Goal: Task Accomplishment & Management: Manage account settings

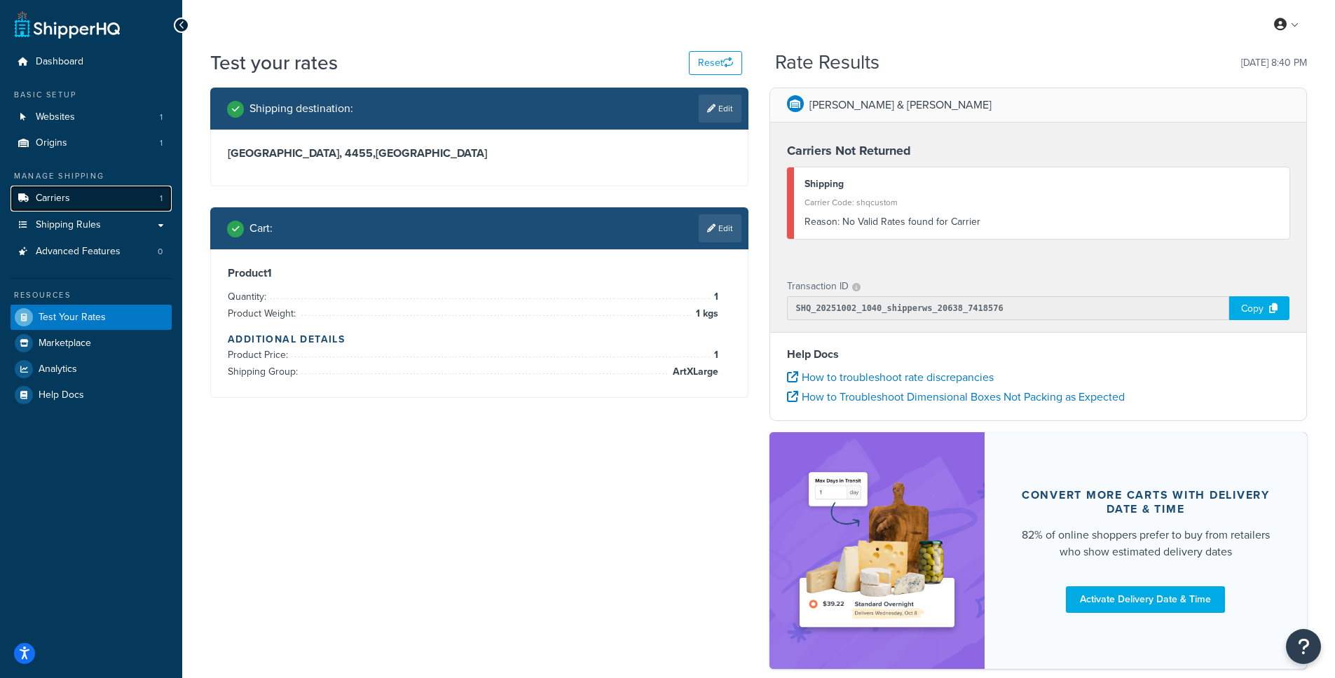
click at [51, 195] on span "Carriers" at bounding box center [53, 199] width 34 height 12
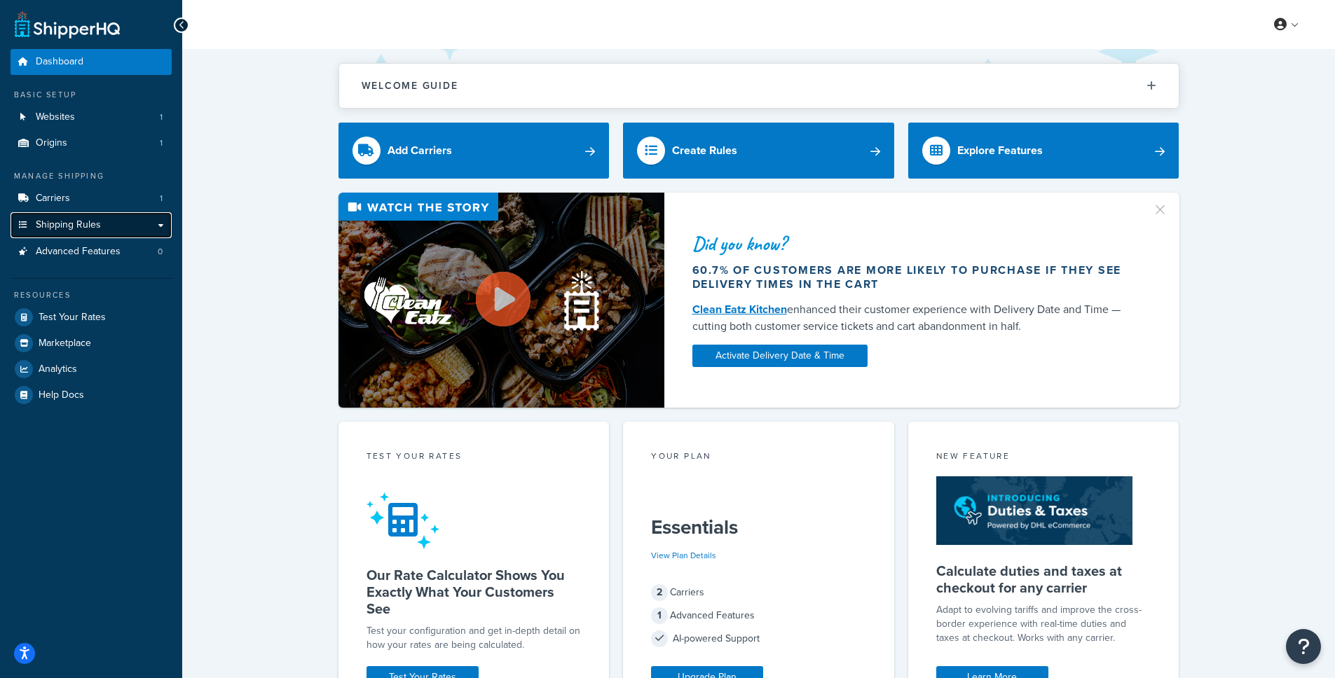
click at [84, 229] on span "Shipping Rules" at bounding box center [68, 225] width 65 height 12
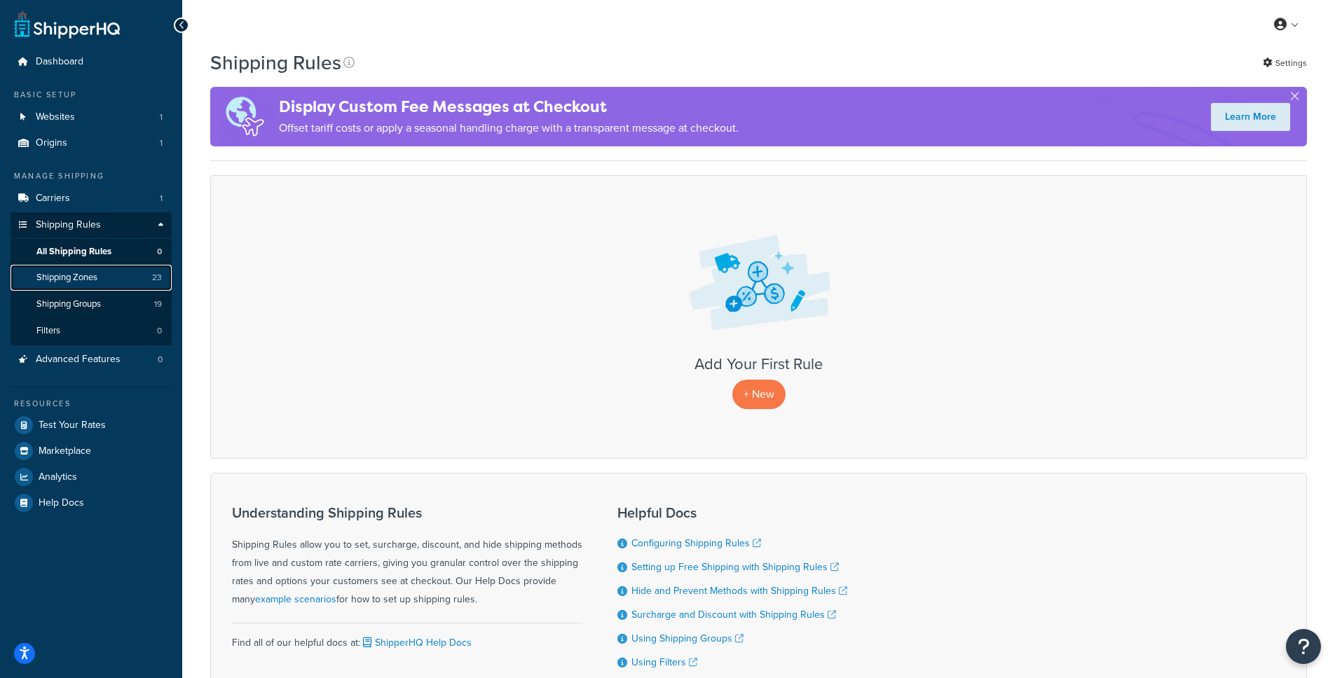
click at [76, 277] on span "Shipping Zones" at bounding box center [66, 278] width 61 height 12
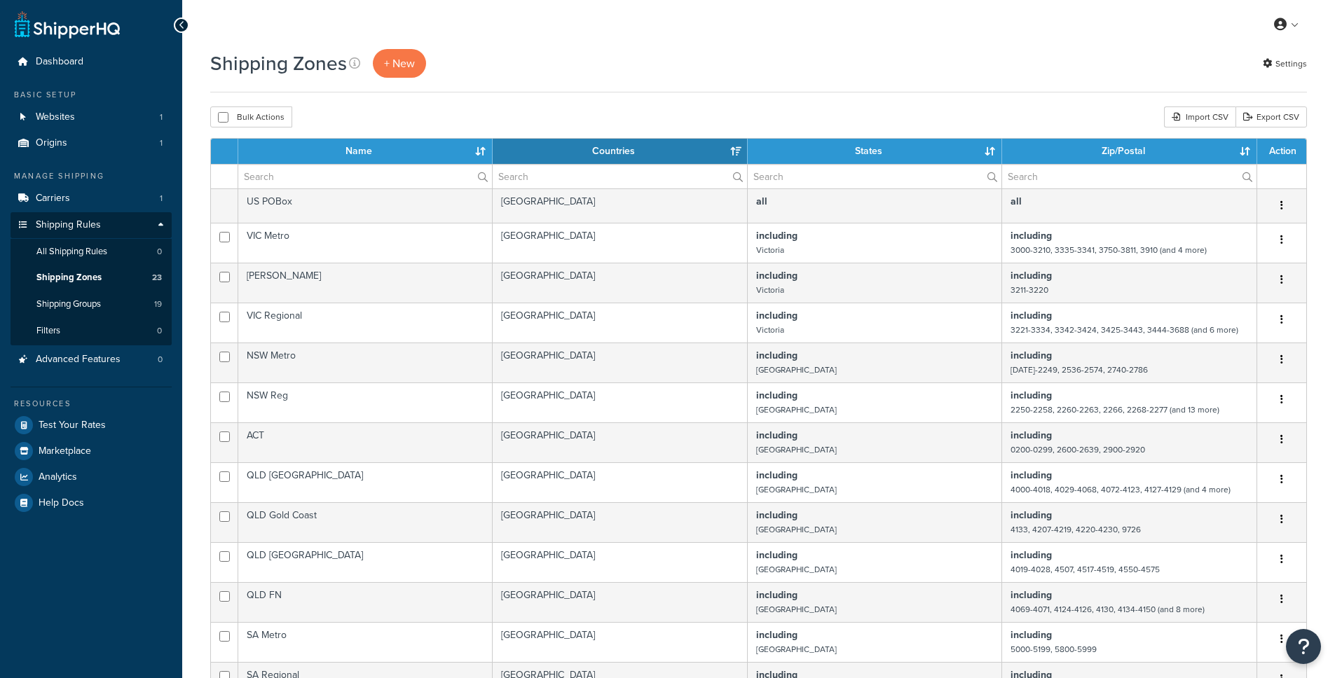
select select "15"
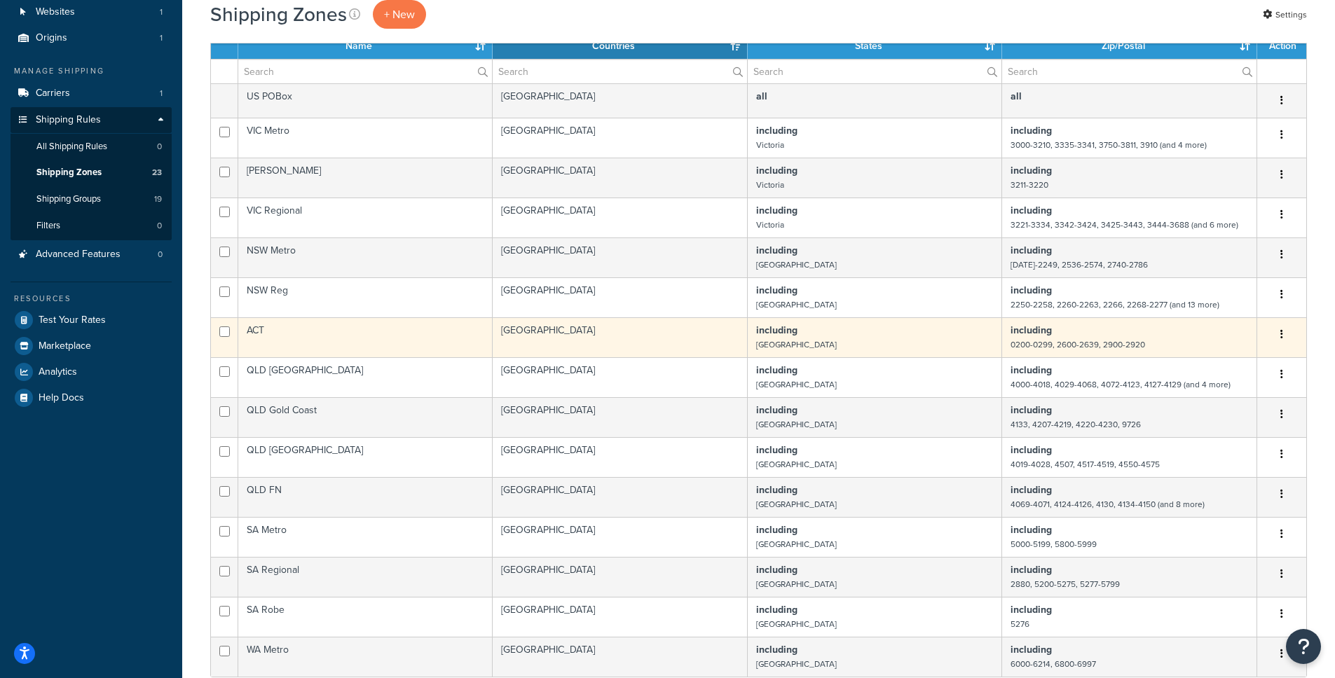
scroll to position [366, 0]
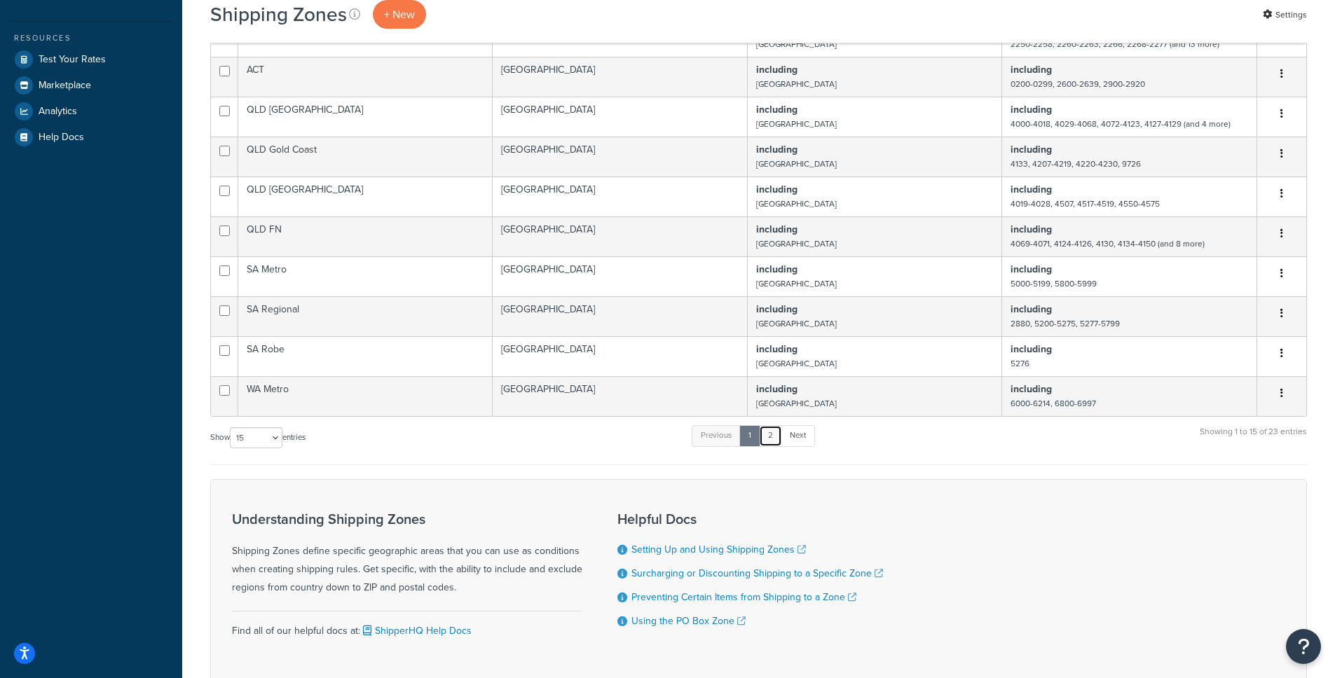
click at [778, 436] on link "2" at bounding box center [770, 435] width 23 height 21
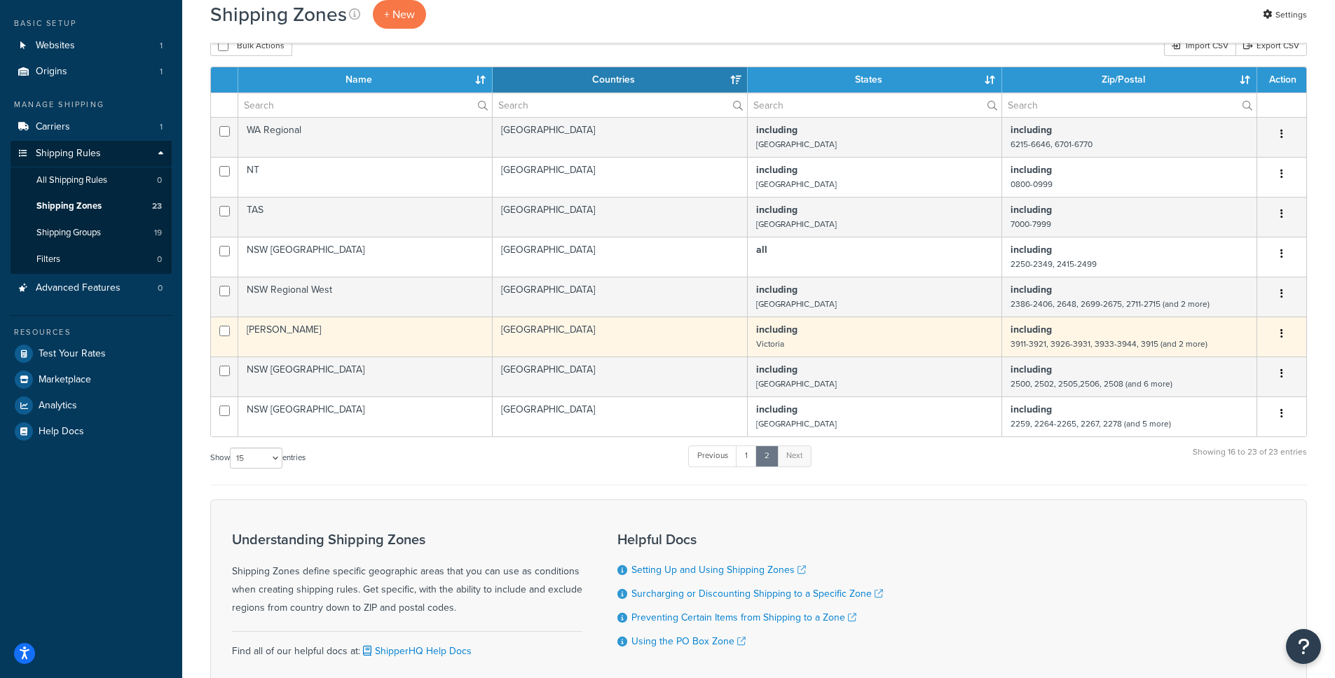
scroll to position [53, 0]
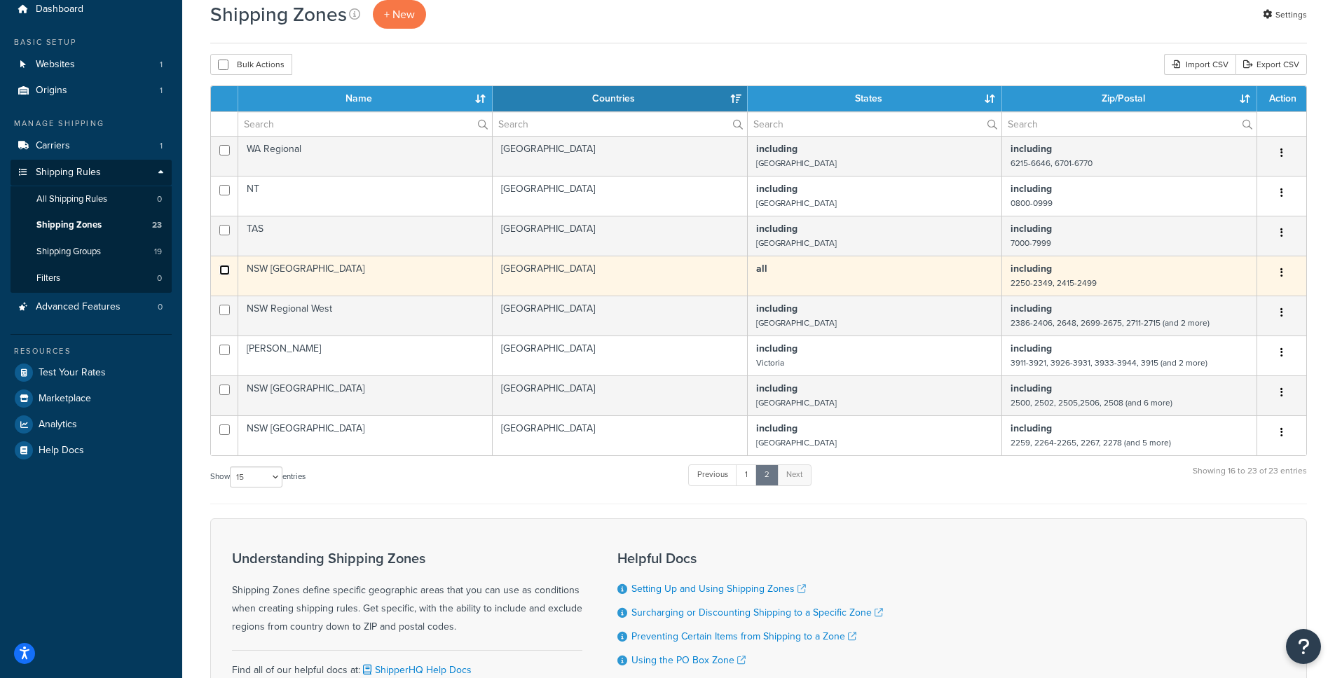
click at [224, 272] on input "checkbox" at bounding box center [224, 270] width 11 height 11
checkbox input "true"
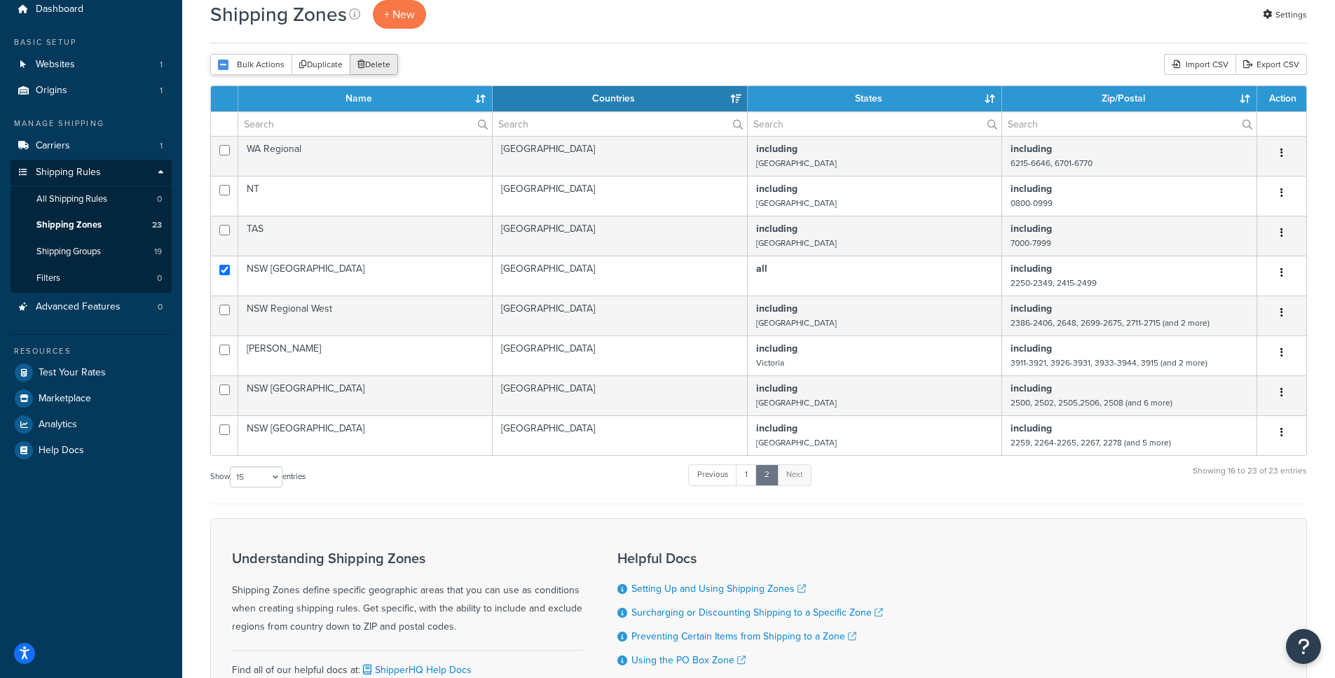
click at [369, 62] on button "Delete" at bounding box center [374, 64] width 48 height 21
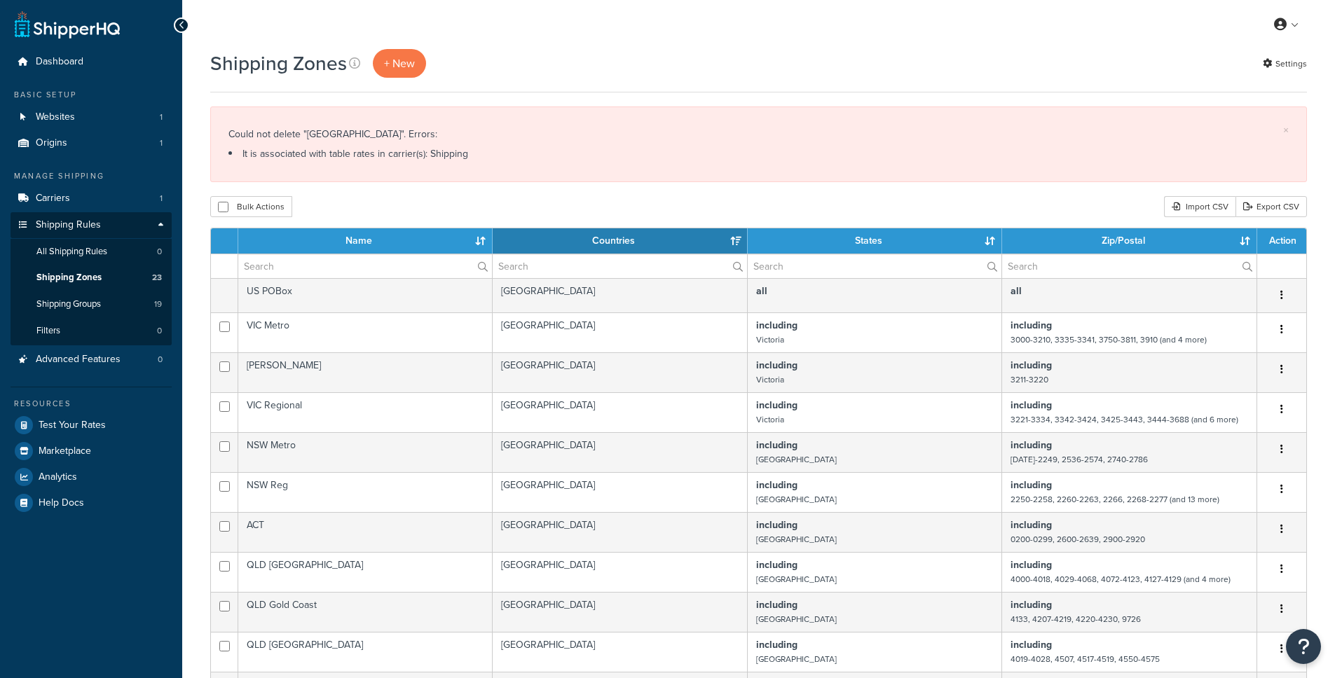
select select "15"
click at [71, 198] on link "Carriers 1" at bounding box center [91, 199] width 161 height 26
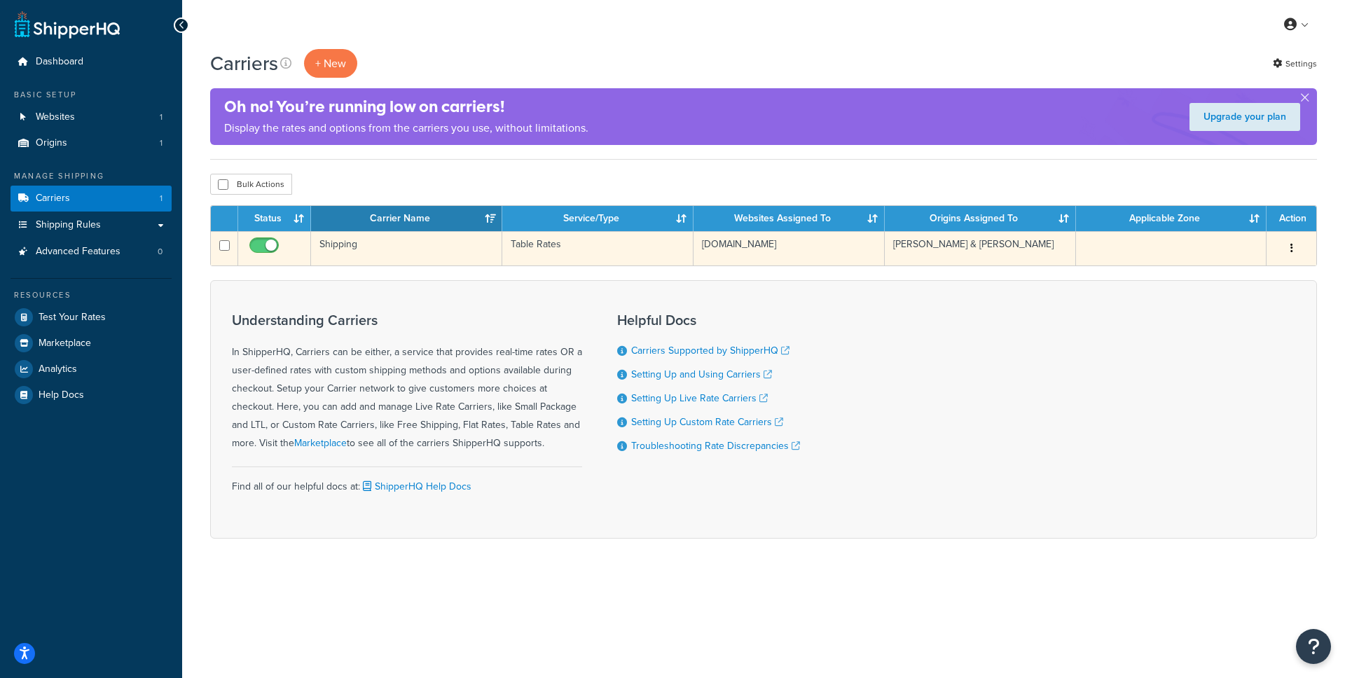
click at [347, 245] on td "Shipping" at bounding box center [406, 248] width 191 height 34
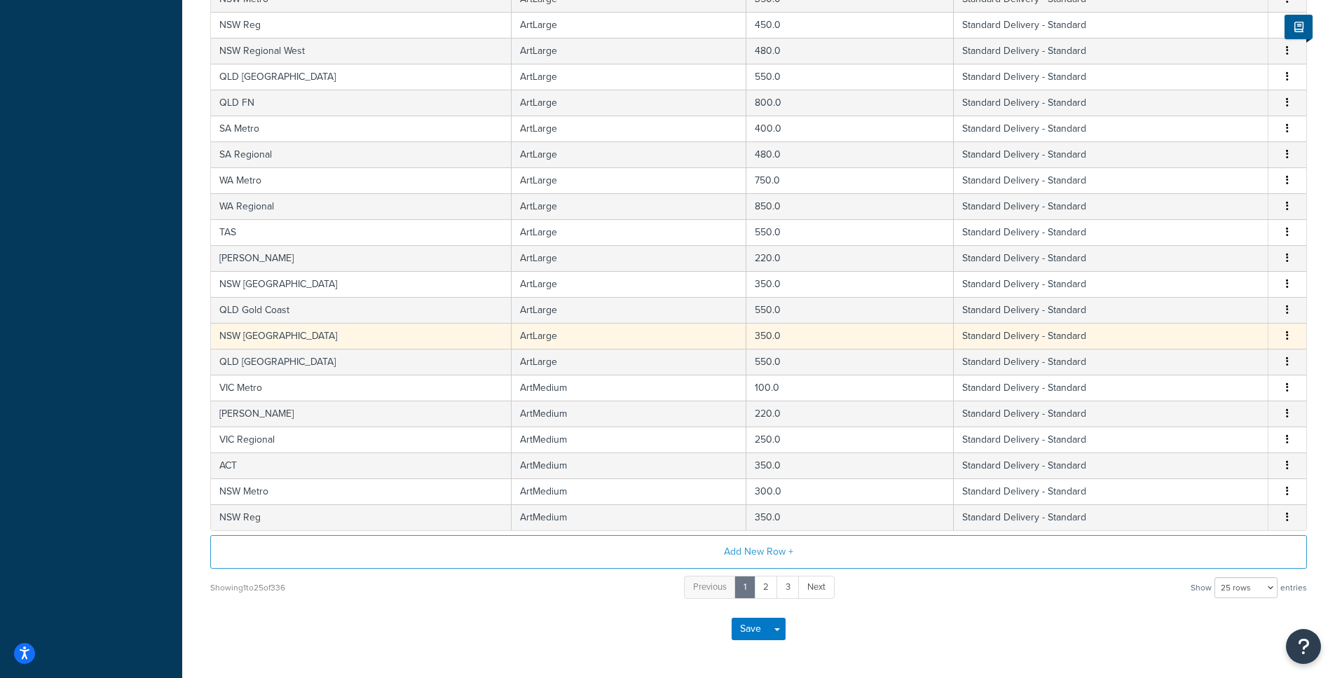
scroll to position [422, 0]
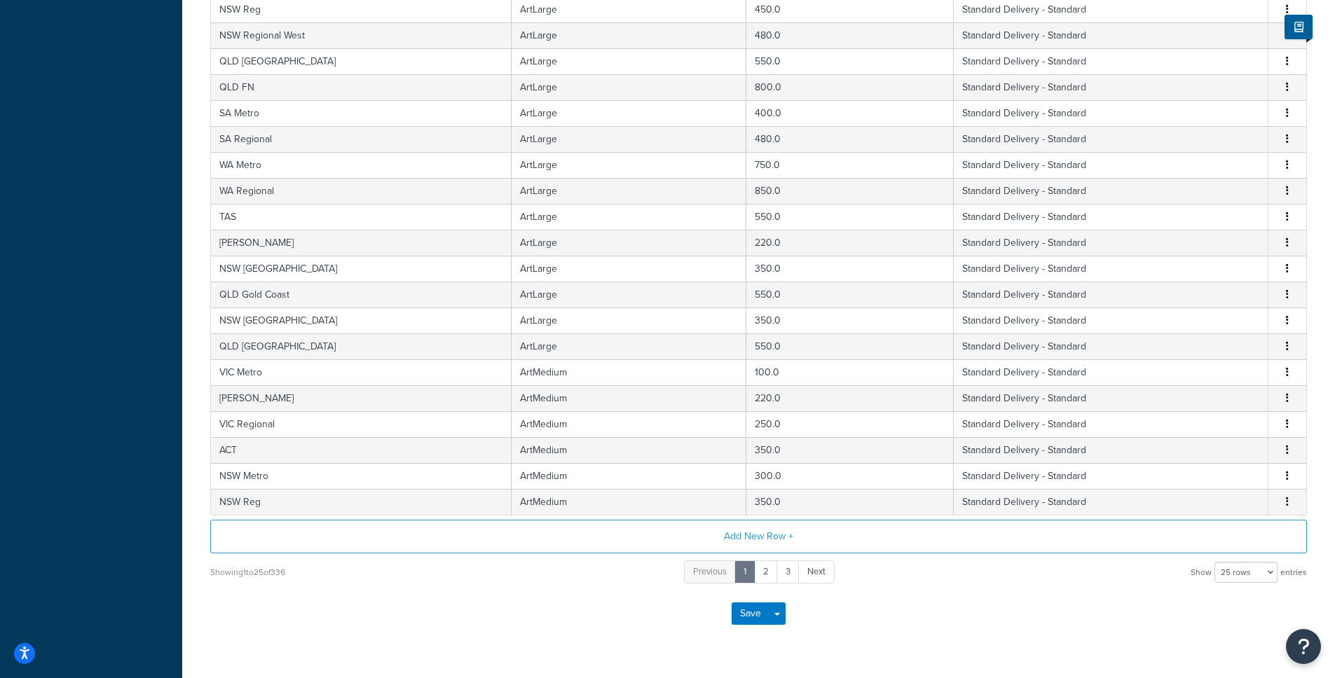
click at [1248, 586] on form "Visit our Help Docs to learn more about how to set up custom table rates . Full…" at bounding box center [758, 191] width 1096 height 901
click at [1251, 579] on select "10 rows 15 rows 25 rows 50 rows 100 rows 1000 rows" at bounding box center [1245, 572] width 63 height 21
select select "1000"
click at [1216, 564] on select "10 rows 15 rows 25 rows 50 rows 100 rows 1000 rows" at bounding box center [1245, 572] width 63 height 21
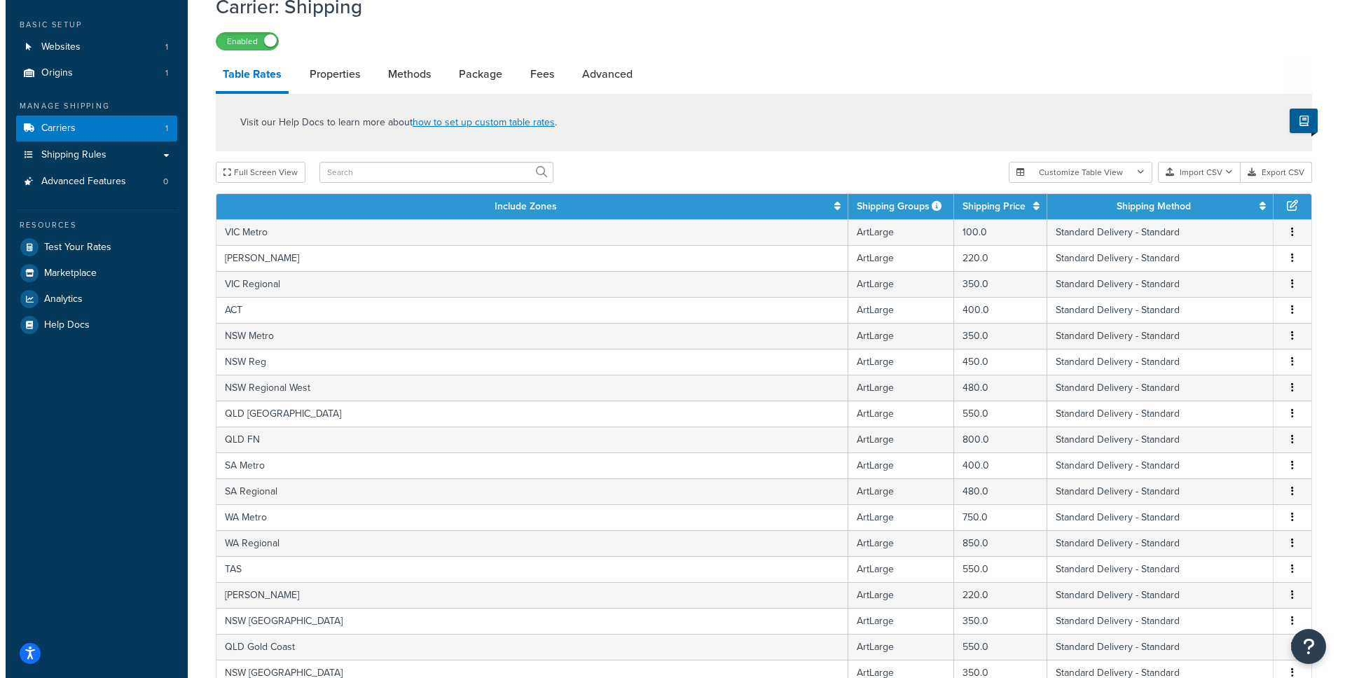
scroll to position [8612, 0]
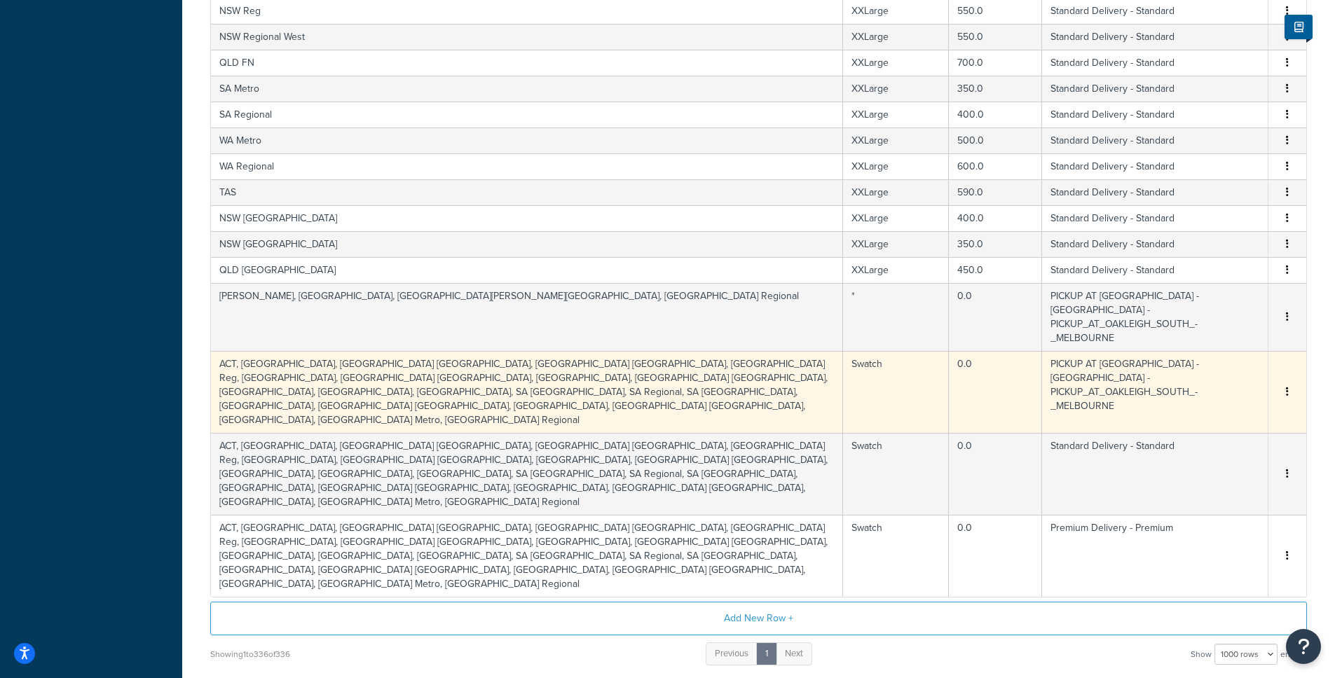
click at [383, 351] on td "ACT, NSW Metro, NSW NC, NSW Newcastle, NSW Reg, NSW Regional West, NSW Wollongo…" at bounding box center [527, 392] width 632 height 82
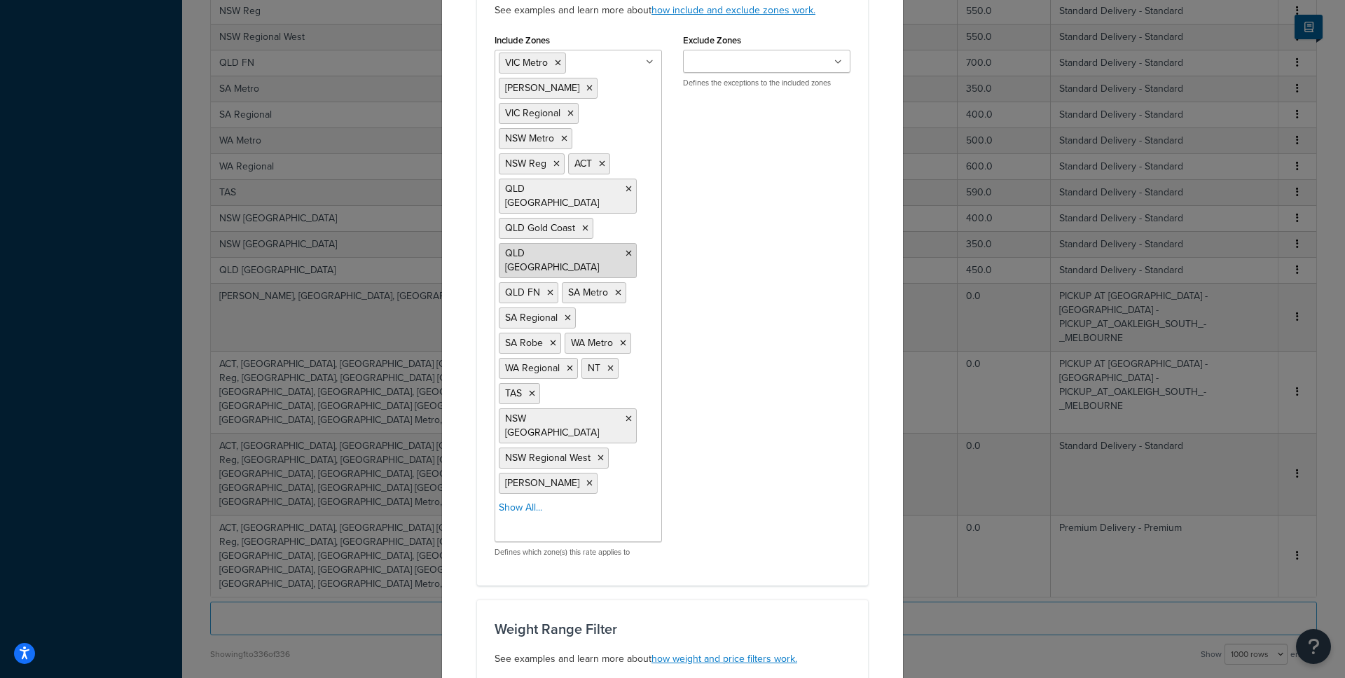
scroll to position [153, 0]
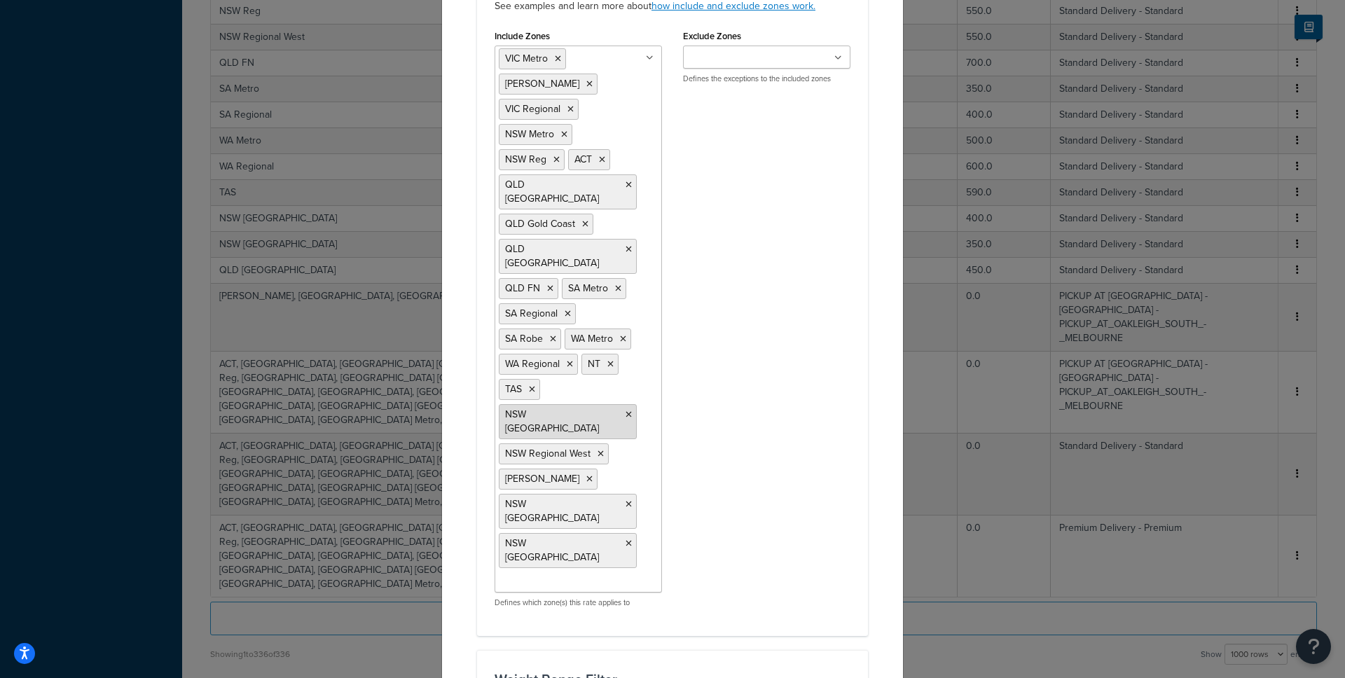
click at [626, 411] on icon at bounding box center [629, 415] width 6 height 8
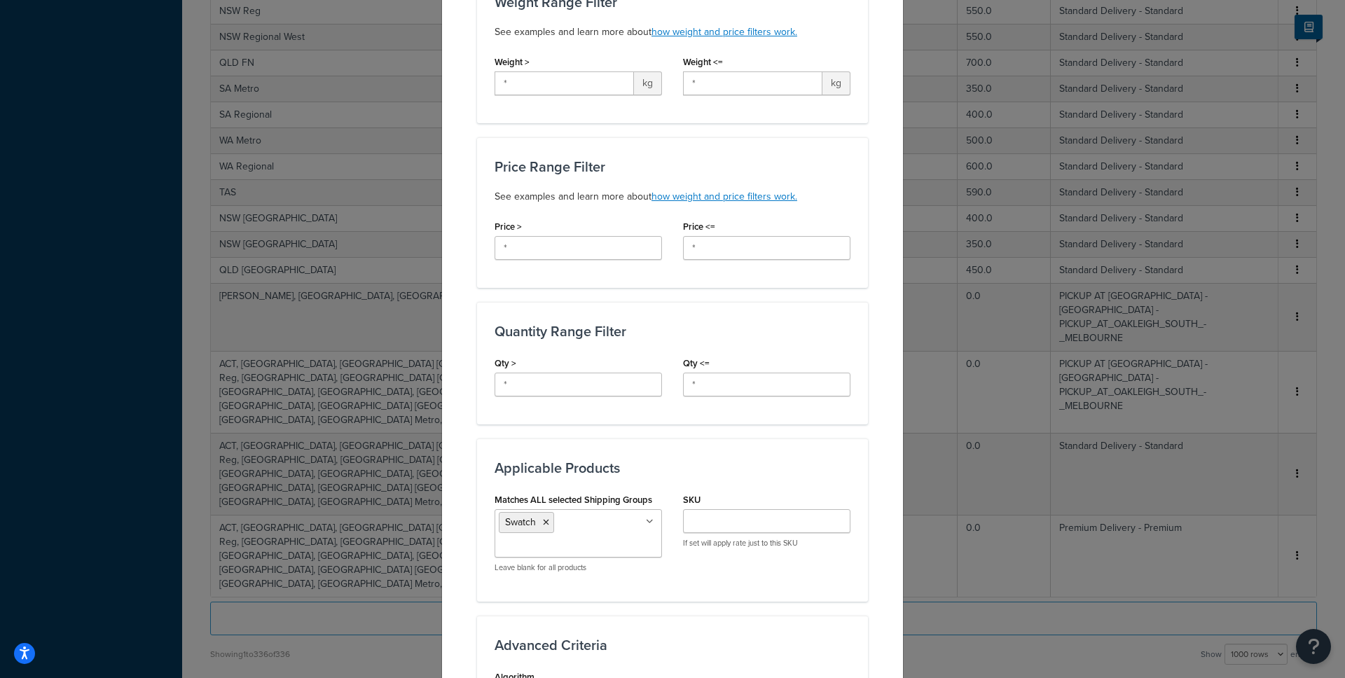
scroll to position [1067, 0]
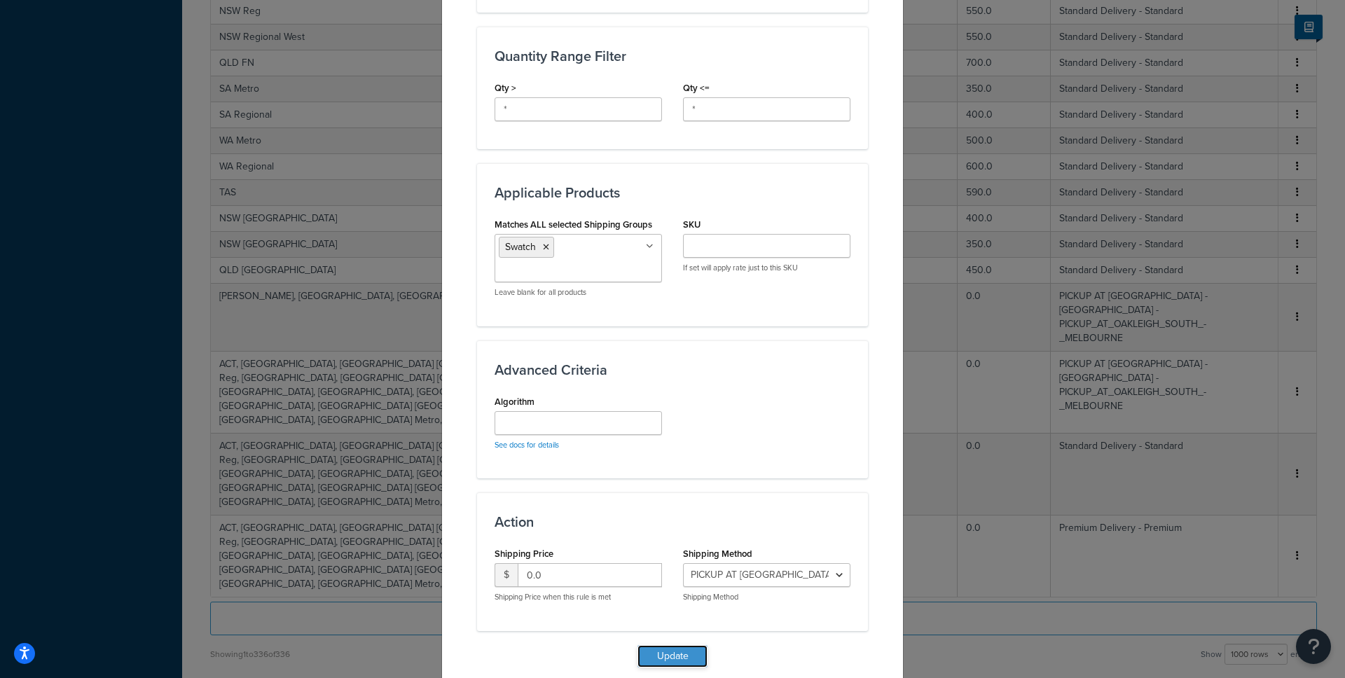
click at [676, 645] on button "Update" at bounding box center [673, 656] width 70 height 22
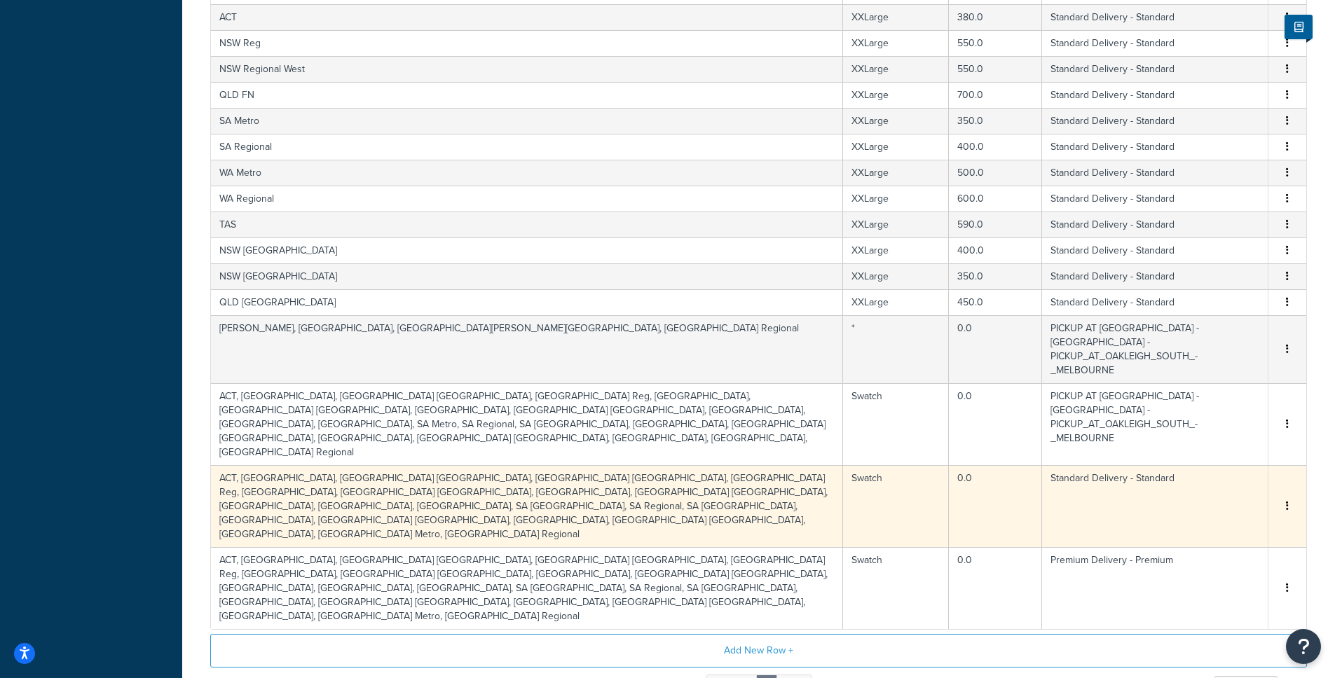
click at [334, 465] on td "ACT, NSW Metro, NSW NC, NSW Newcastle, NSW Reg, NSW Regional West, NSW Wollongo…" at bounding box center [527, 506] width 632 height 82
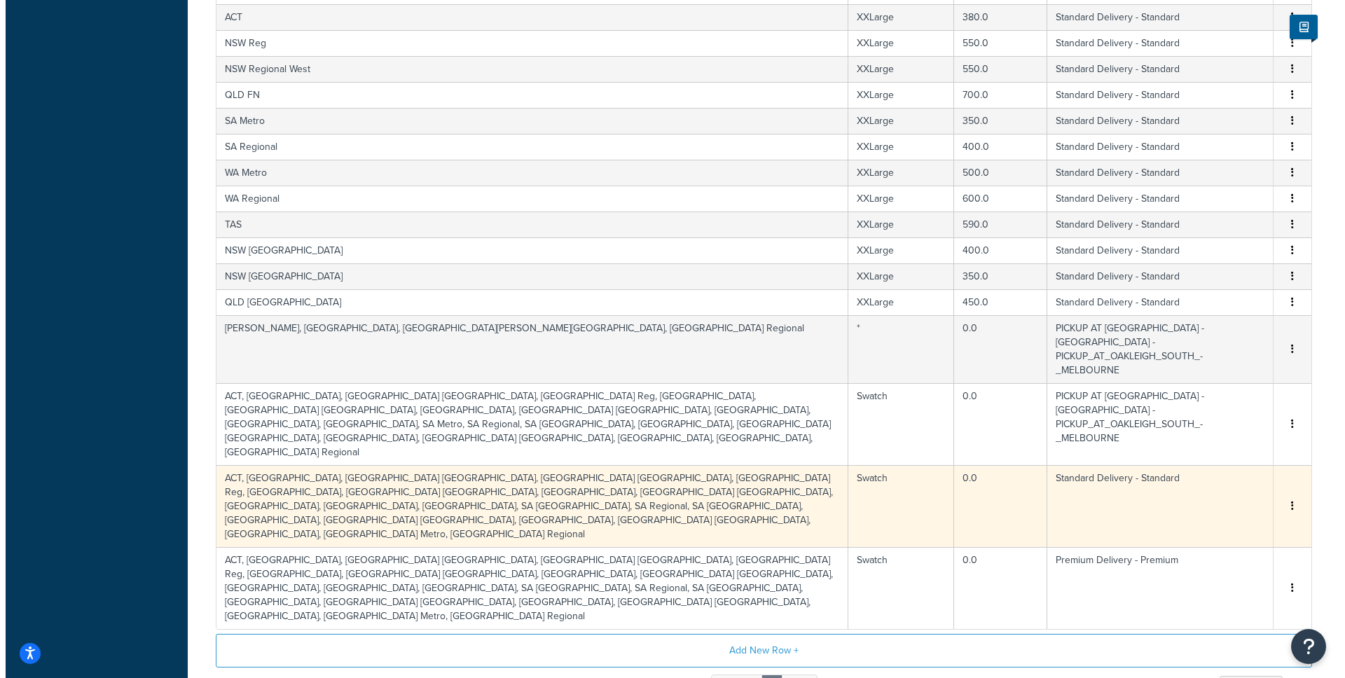
scroll to position [8689, 0]
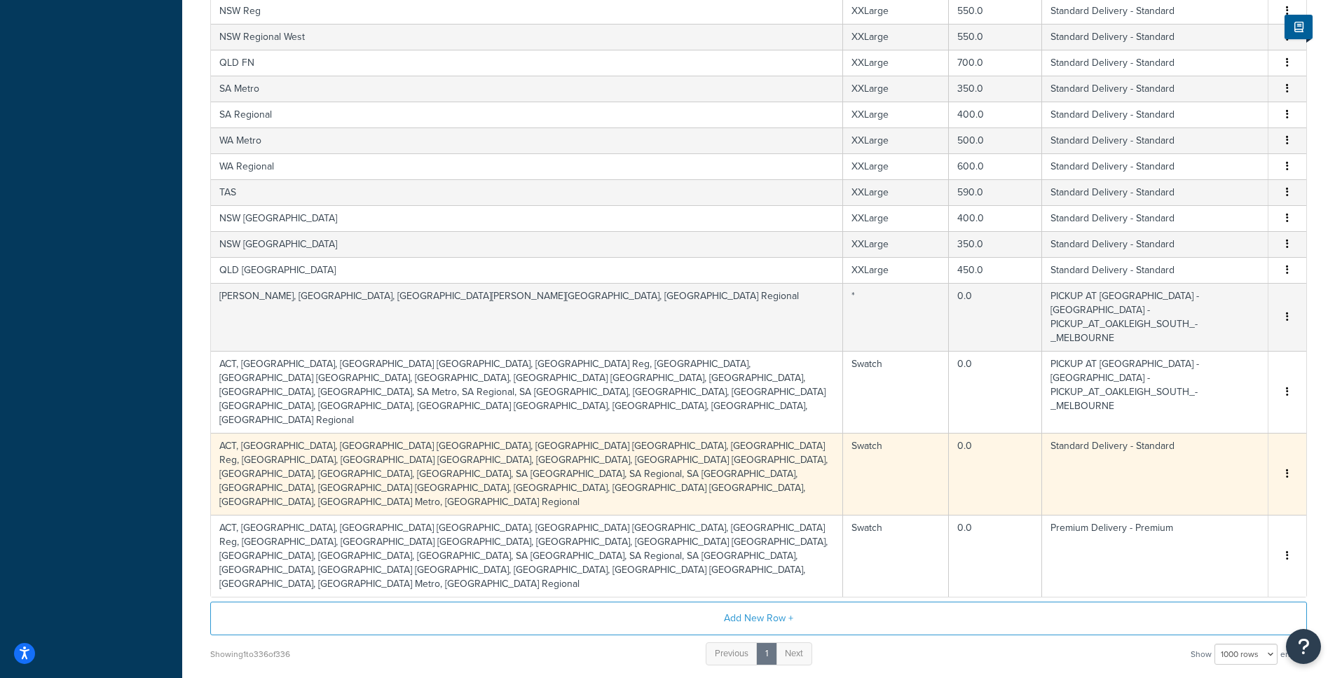
select select "182086"
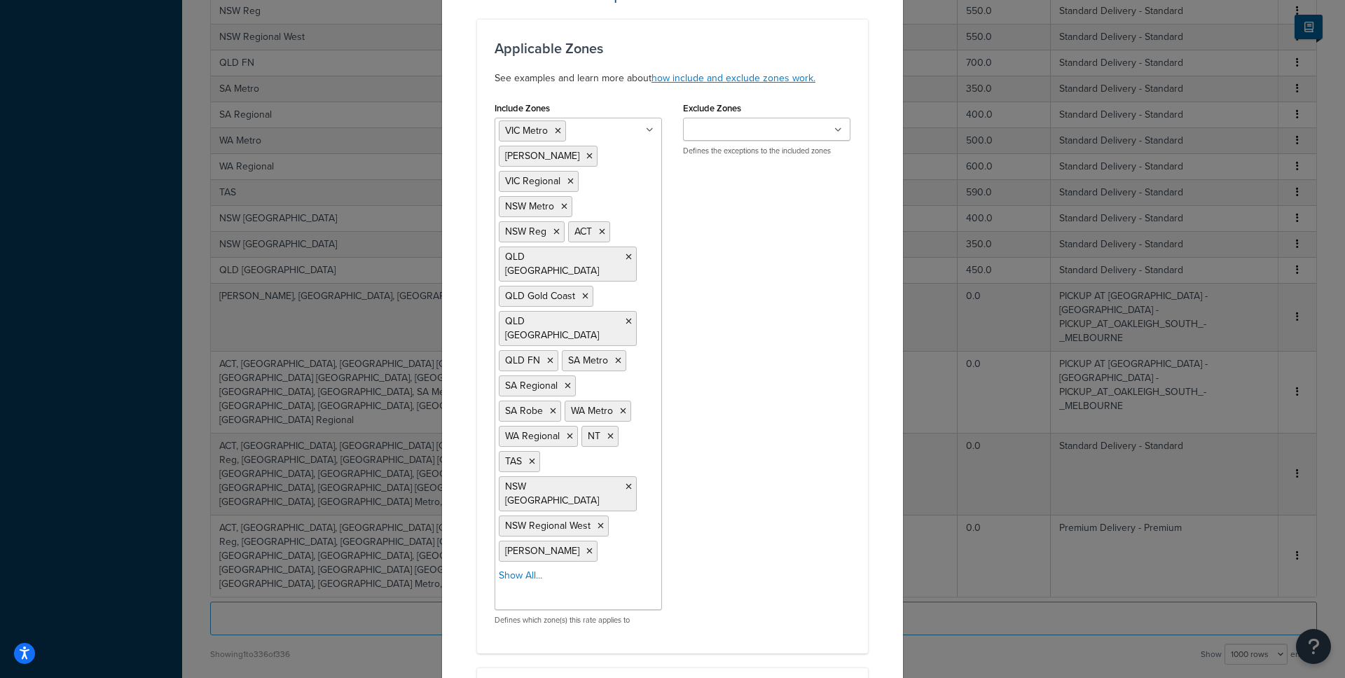
scroll to position [277, 0]
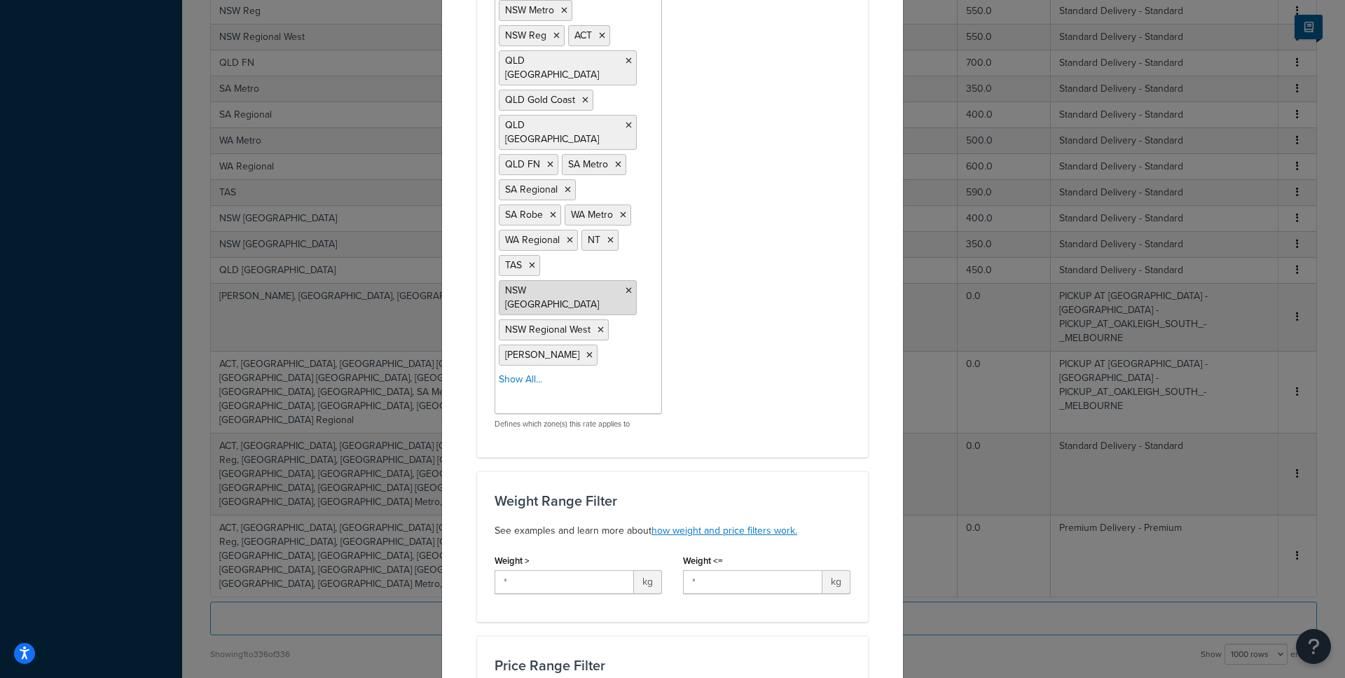
click at [626, 287] on icon at bounding box center [629, 291] width 6 height 8
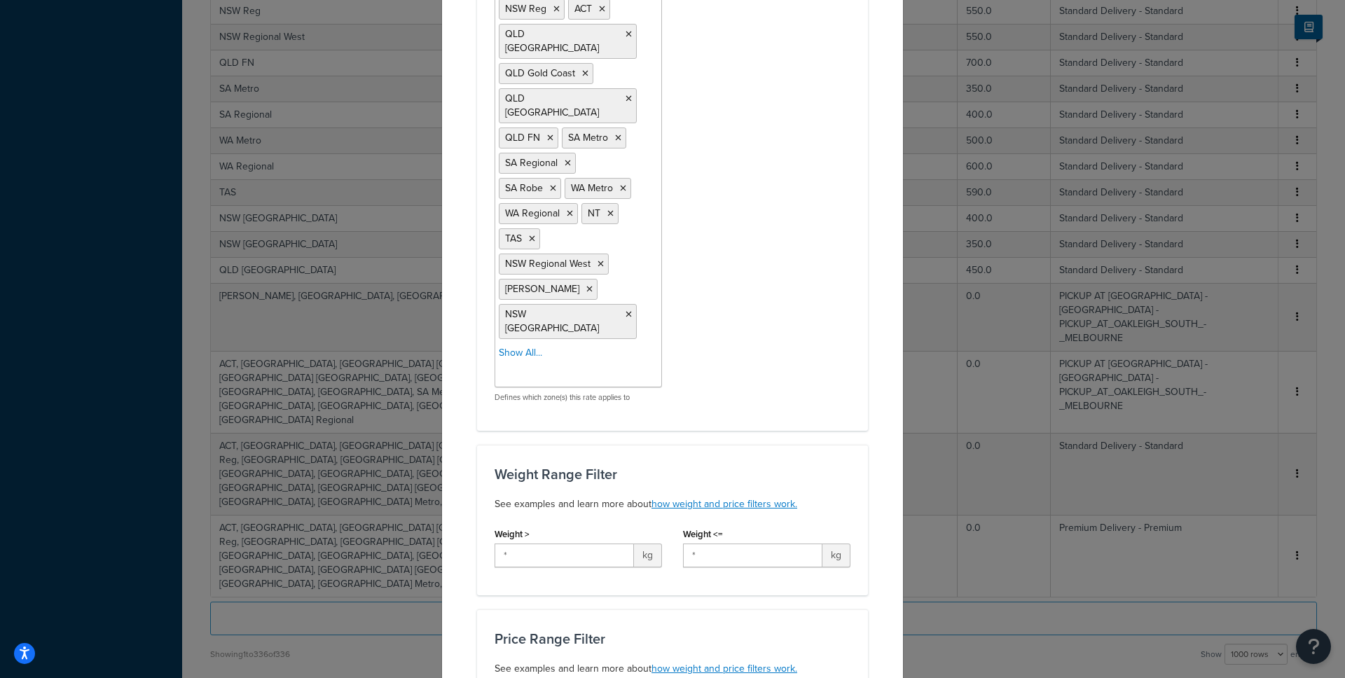
scroll to position [303, 0]
click at [722, 352] on div "Include Zones VIC Metro VIC Geelong VIC Regional NSW Metro NSW Reg ACT QLD Bris…" at bounding box center [672, 146] width 377 height 538
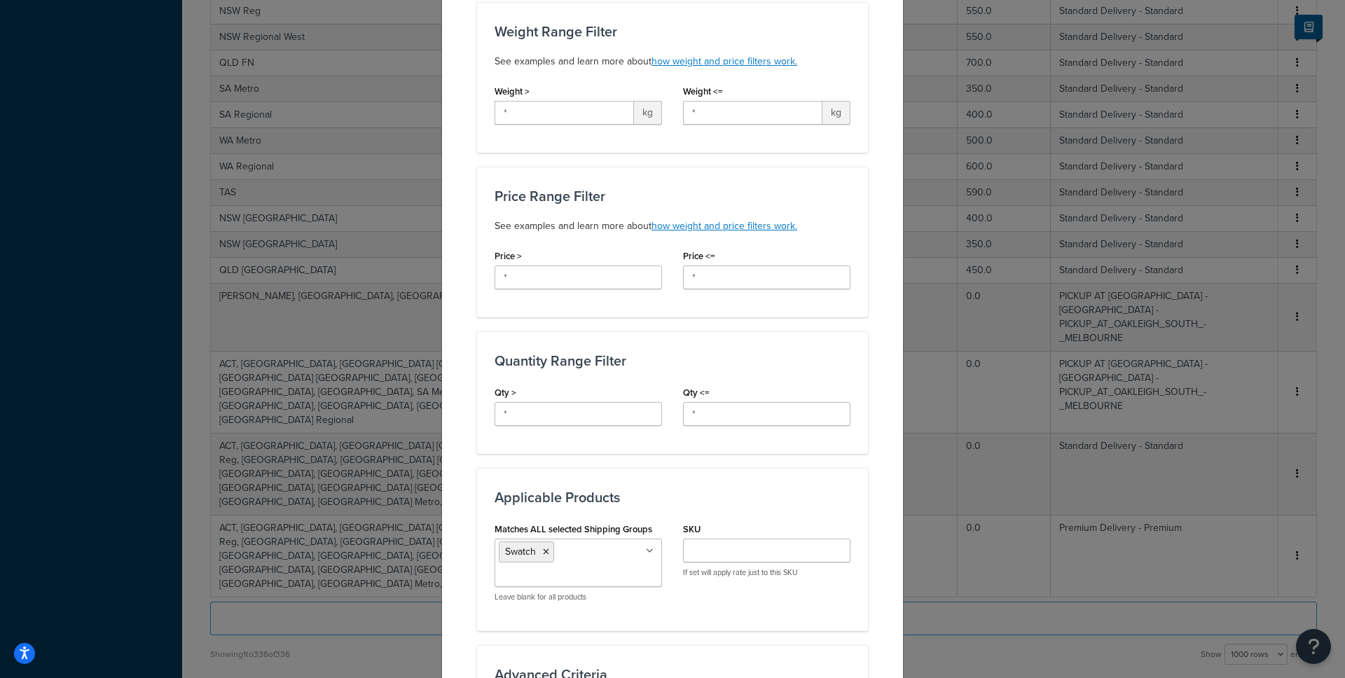
scroll to position [1066, 0]
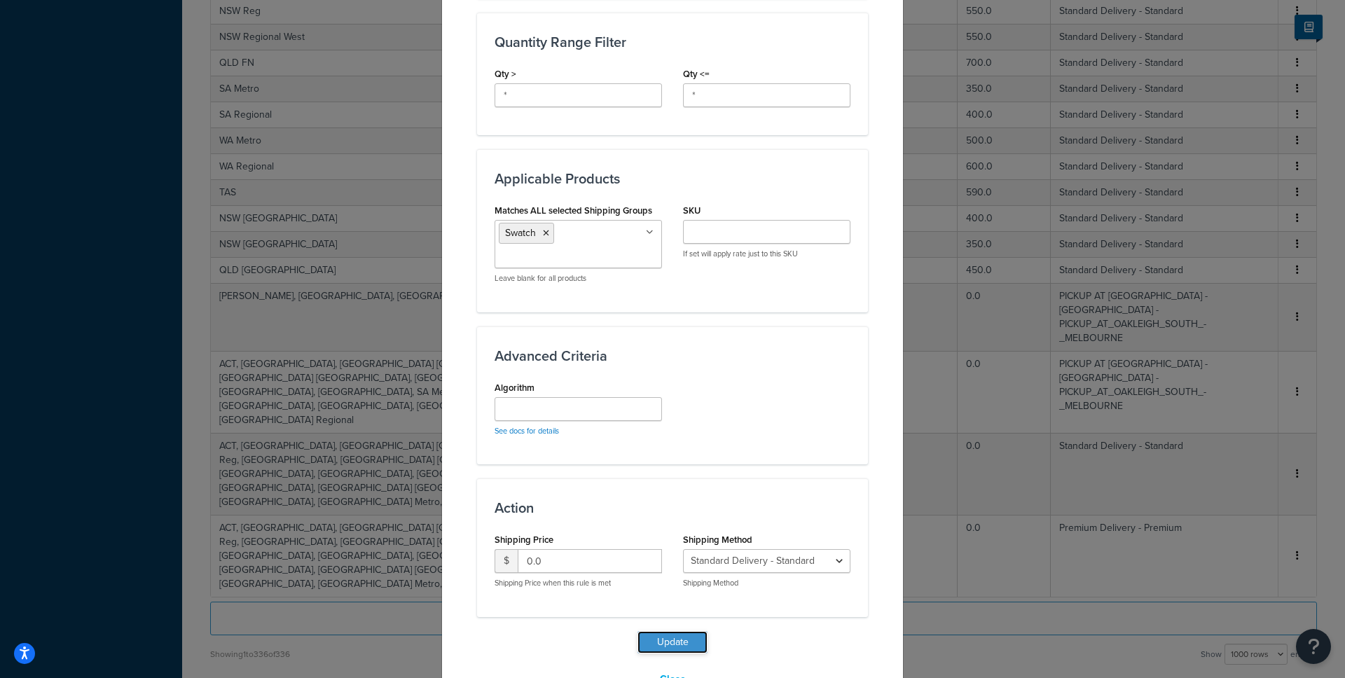
click at [668, 631] on button "Update" at bounding box center [673, 642] width 70 height 22
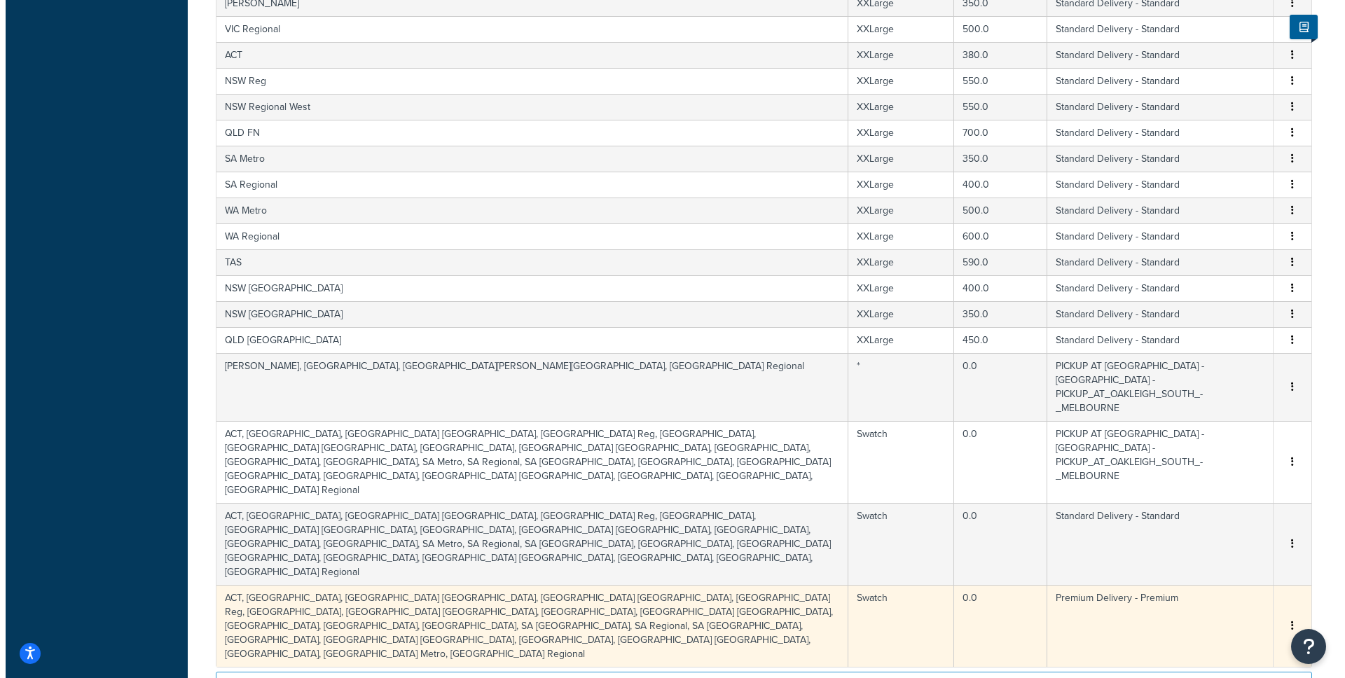
scroll to position [8689, 0]
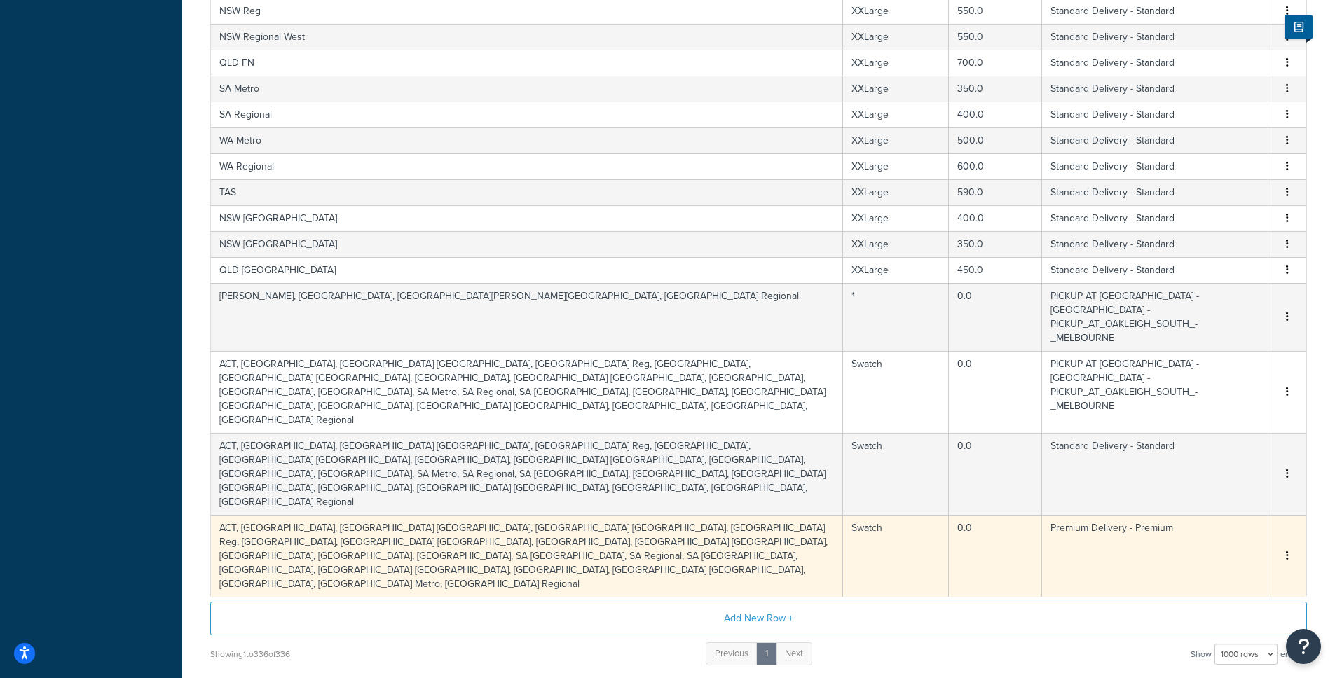
click at [392, 515] on td "ACT, NSW Metro, NSW NC, NSW Newcastle, NSW Reg, NSW Regional West, NSW Wollongo…" at bounding box center [527, 556] width 632 height 82
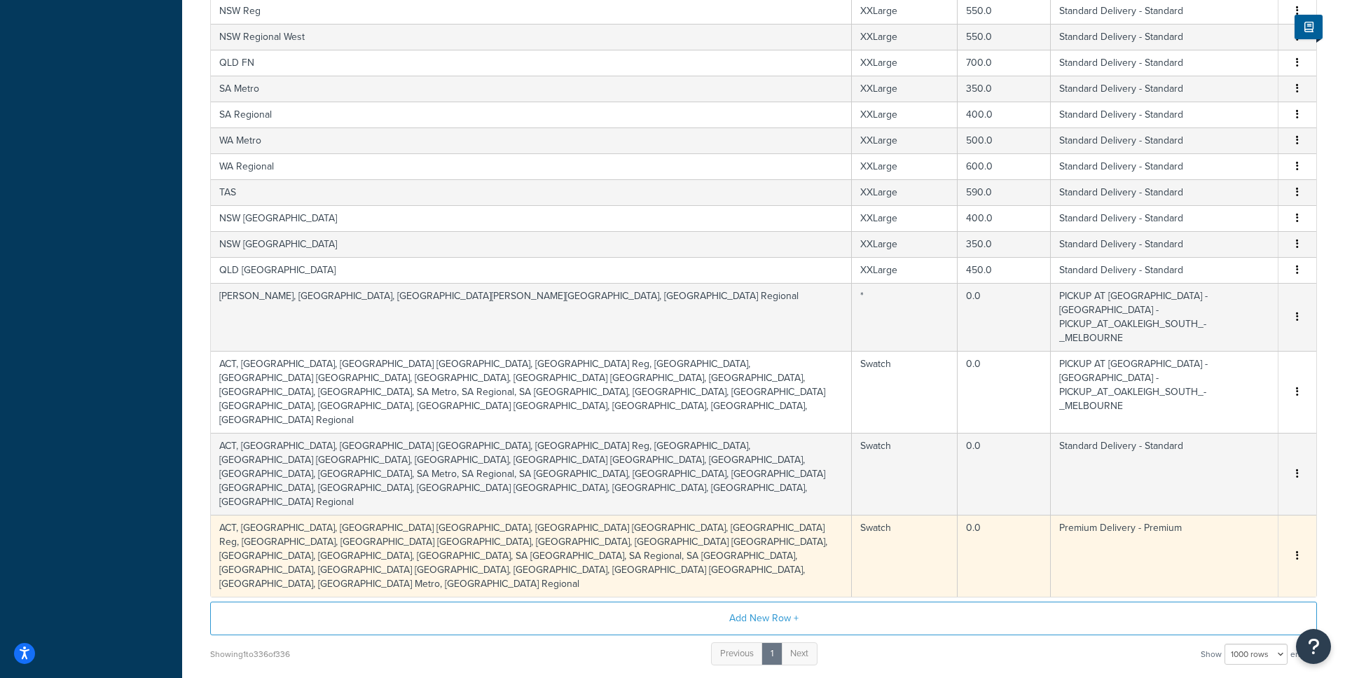
select select "183435"
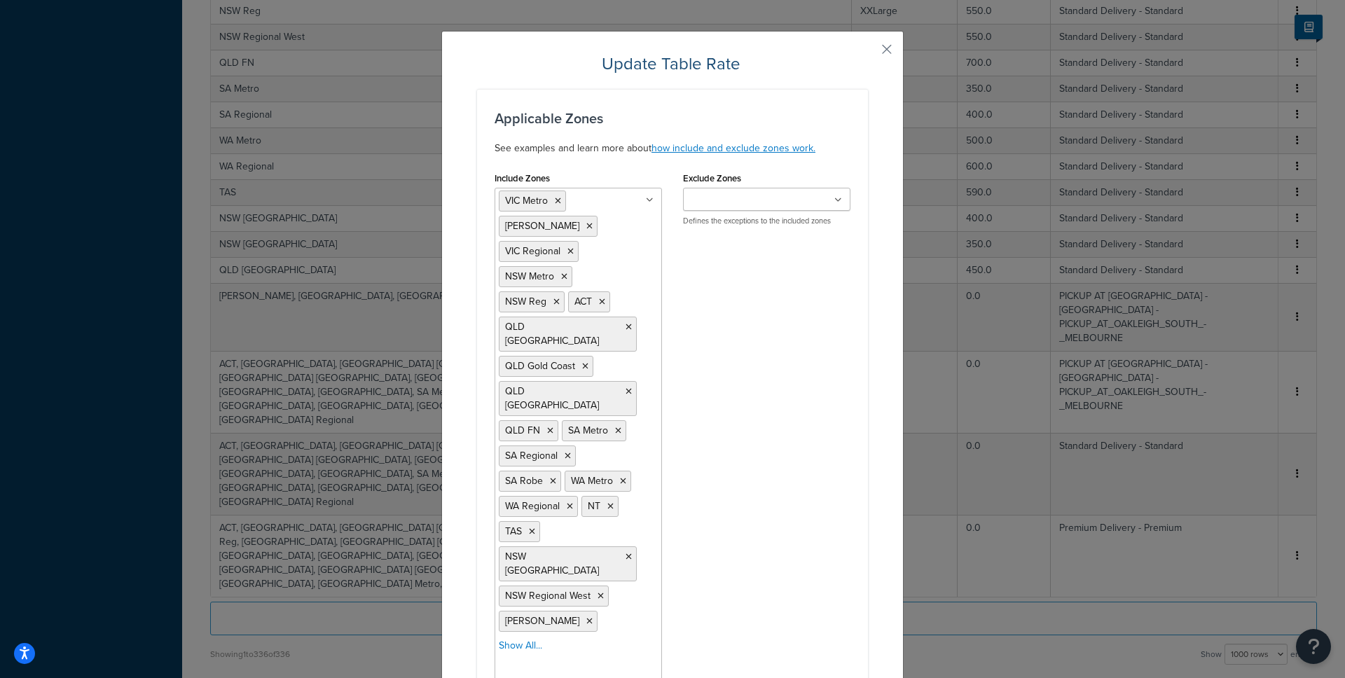
scroll to position [14, 0]
click at [626, 550] on icon at bounding box center [629, 554] width 6 height 8
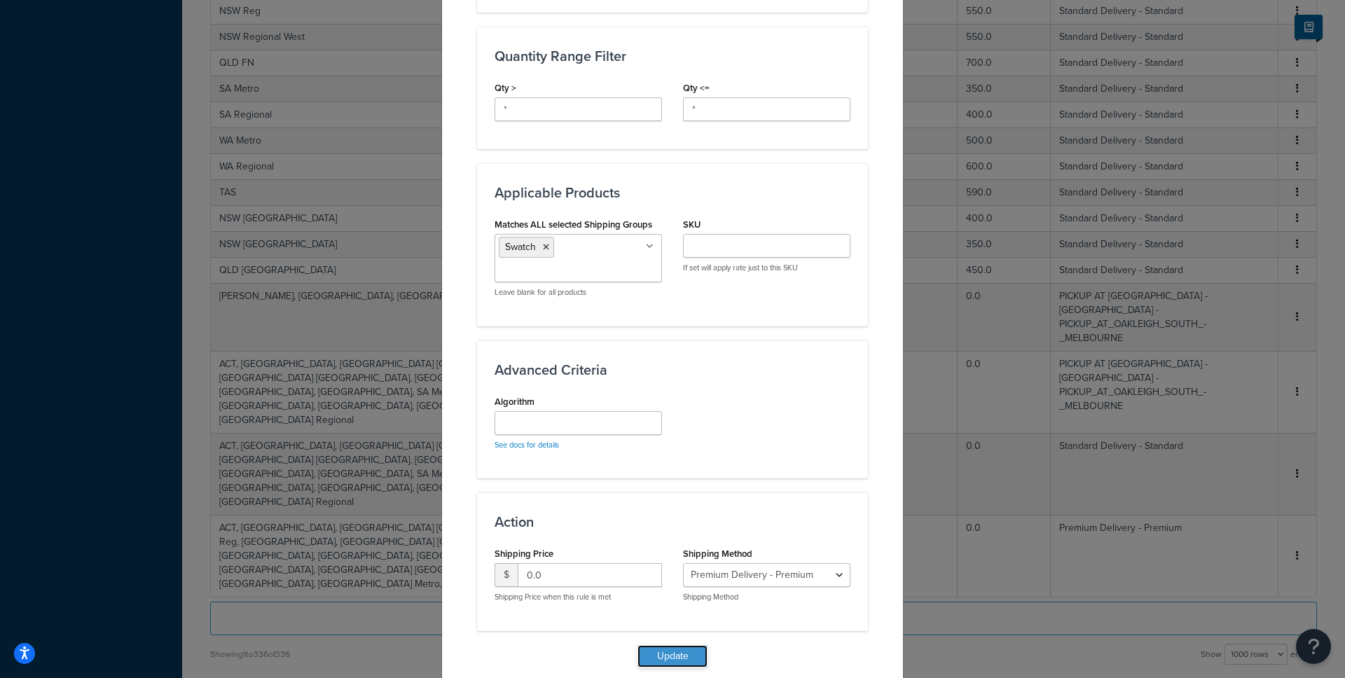
scroll to position [1066, 0]
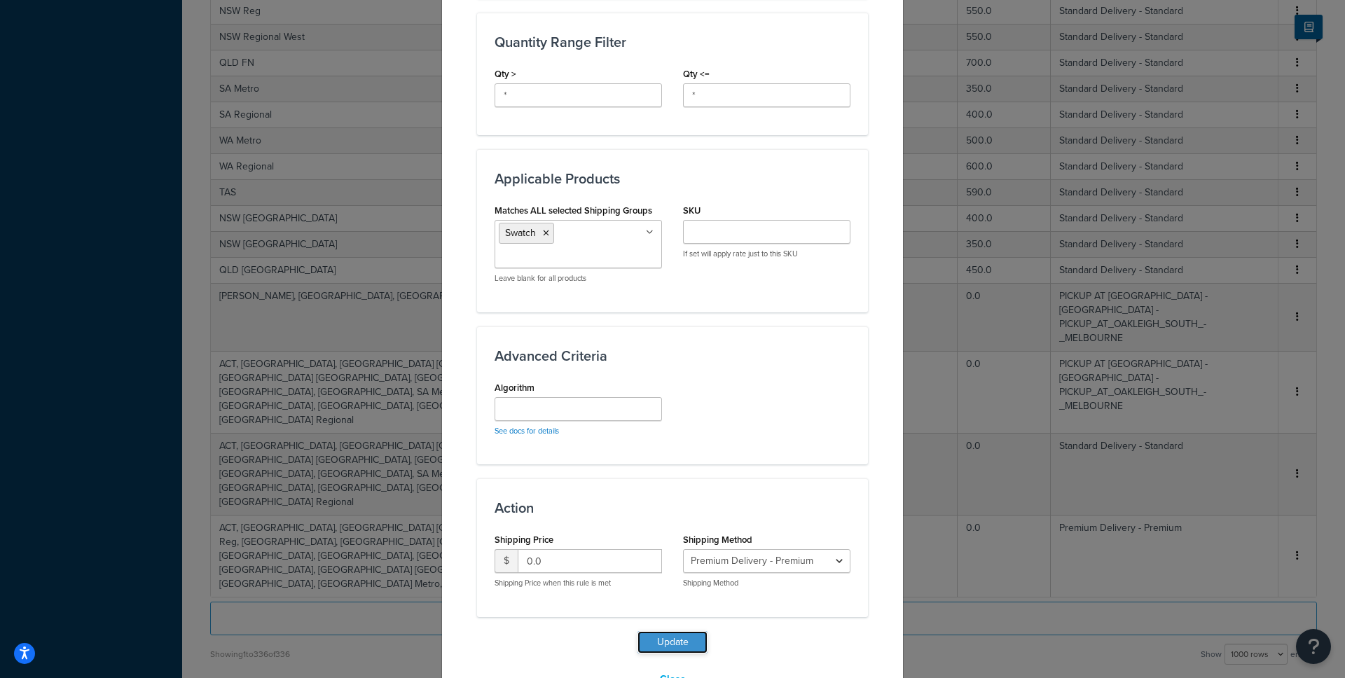
click at [662, 631] on button "Update" at bounding box center [673, 642] width 70 height 22
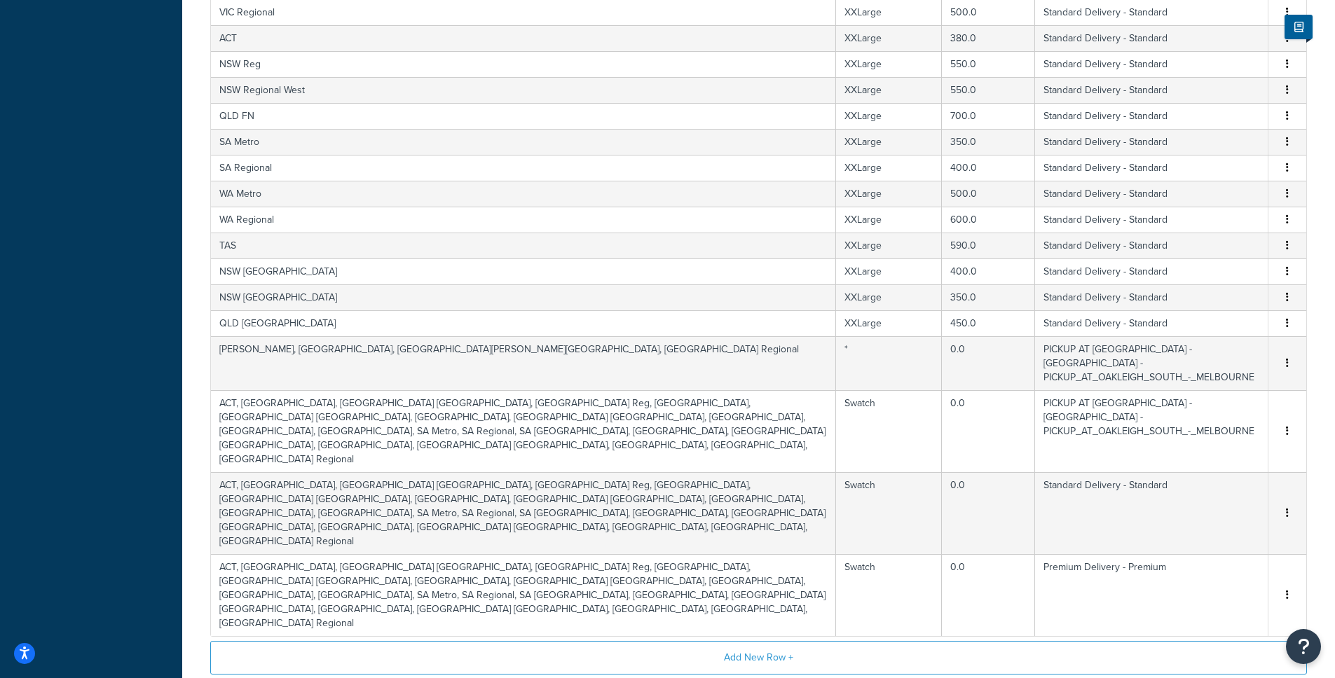
scroll to position [8760, 0]
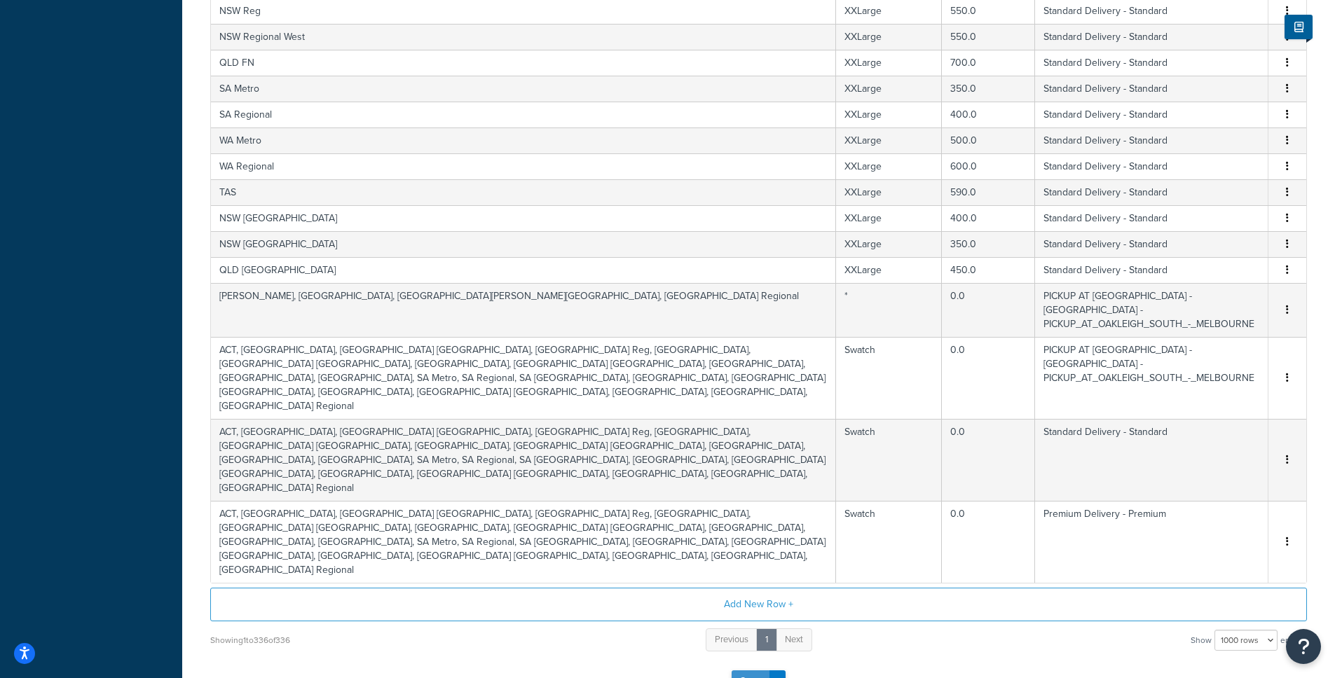
click at [745, 667] on button "Save" at bounding box center [750, 681] width 38 height 22
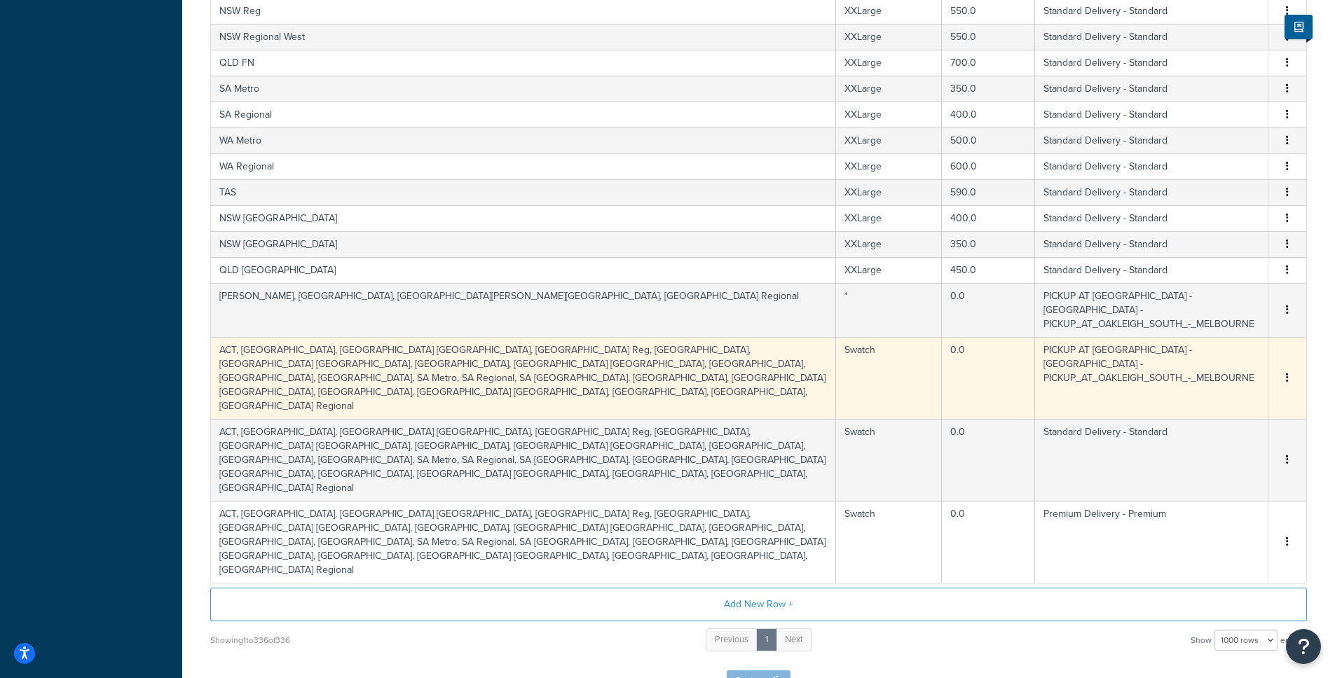
scroll to position [0, 0]
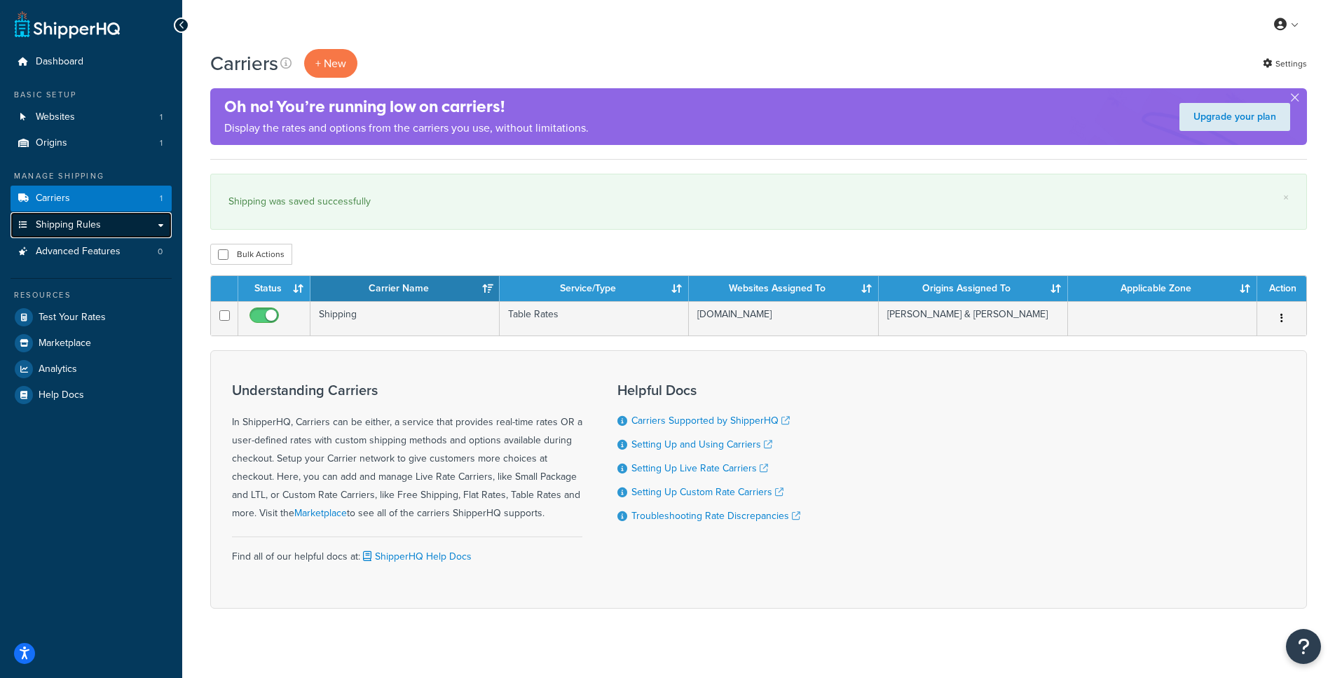
click at [64, 228] on span "Shipping Rules" at bounding box center [68, 225] width 65 height 12
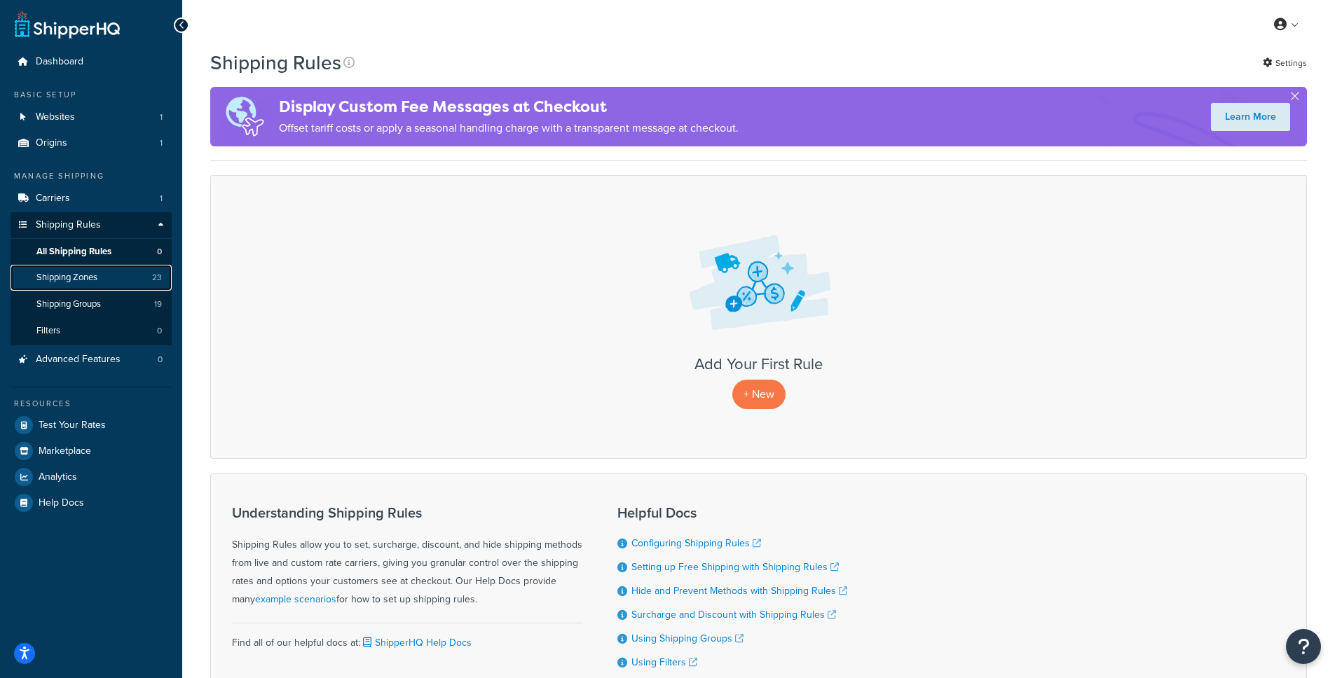
click at [77, 277] on span "Shipping Zones" at bounding box center [66, 278] width 61 height 12
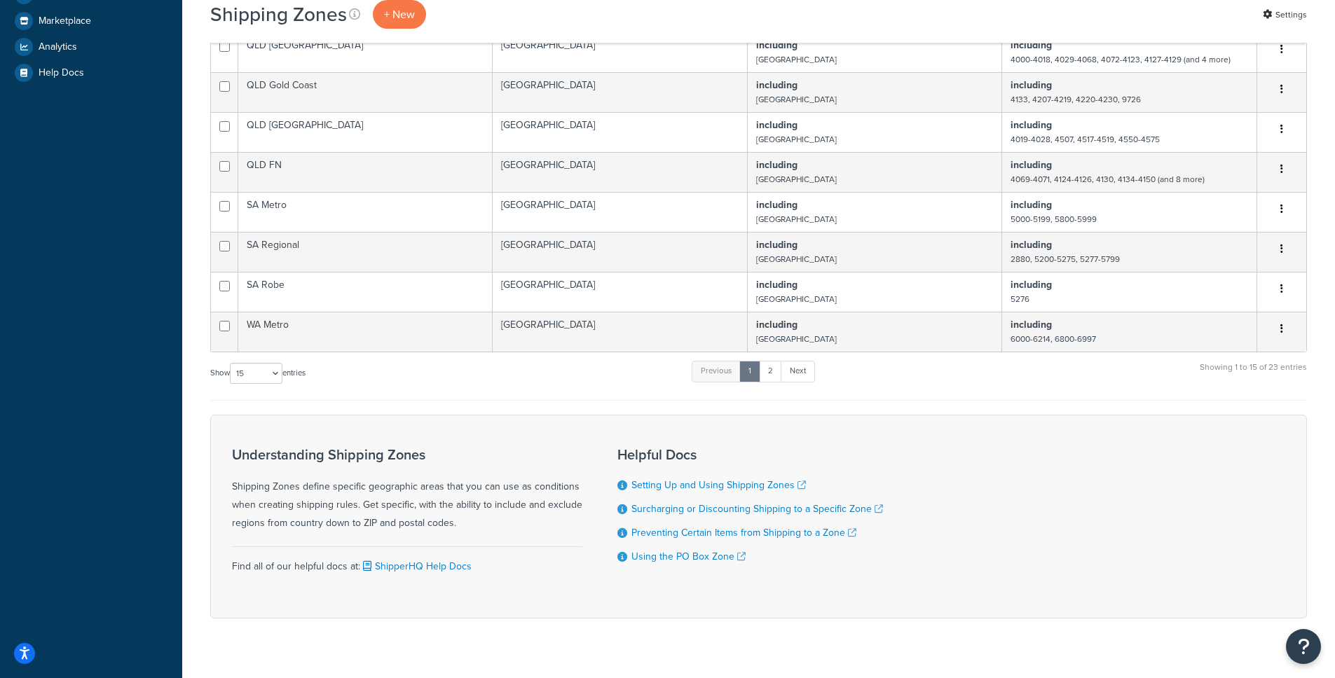
scroll to position [429, 0]
click at [282, 374] on select "10 15 25 50 100" at bounding box center [256, 374] width 53 height 21
select select "25"
click at [231, 385] on select "10 15 25 50 100" at bounding box center [256, 374] width 53 height 21
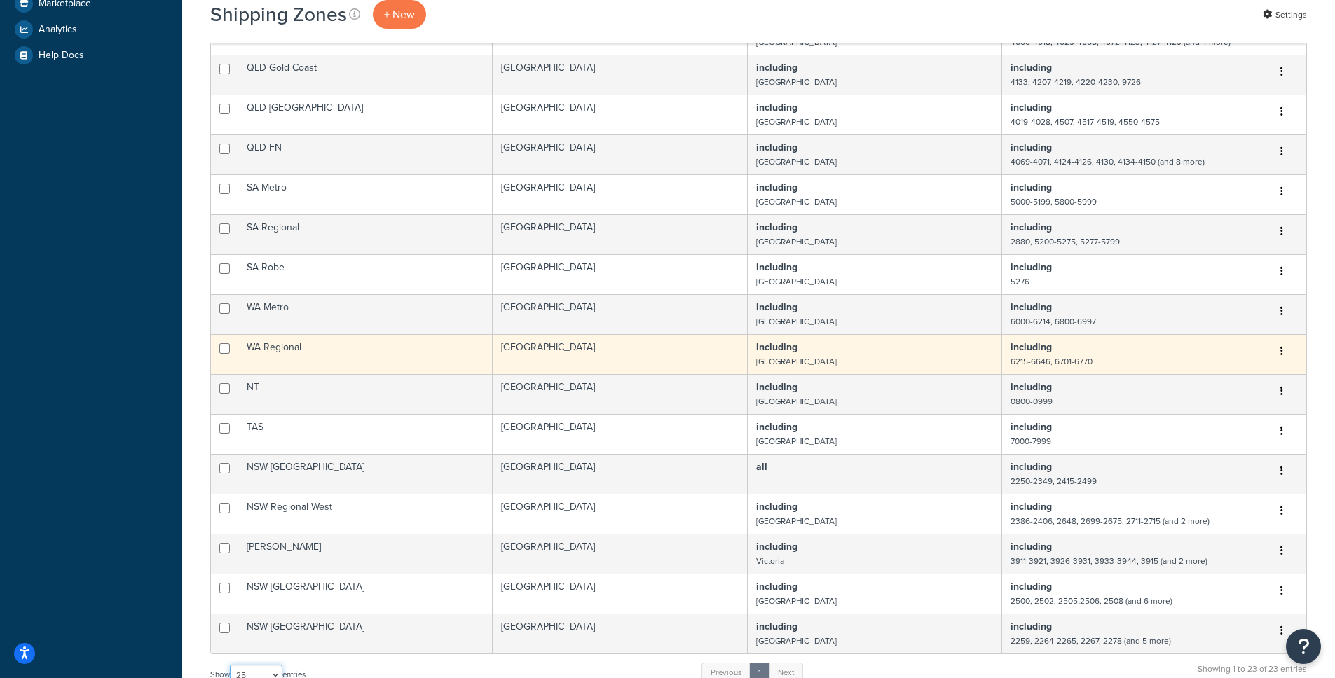
scroll to position [451, 0]
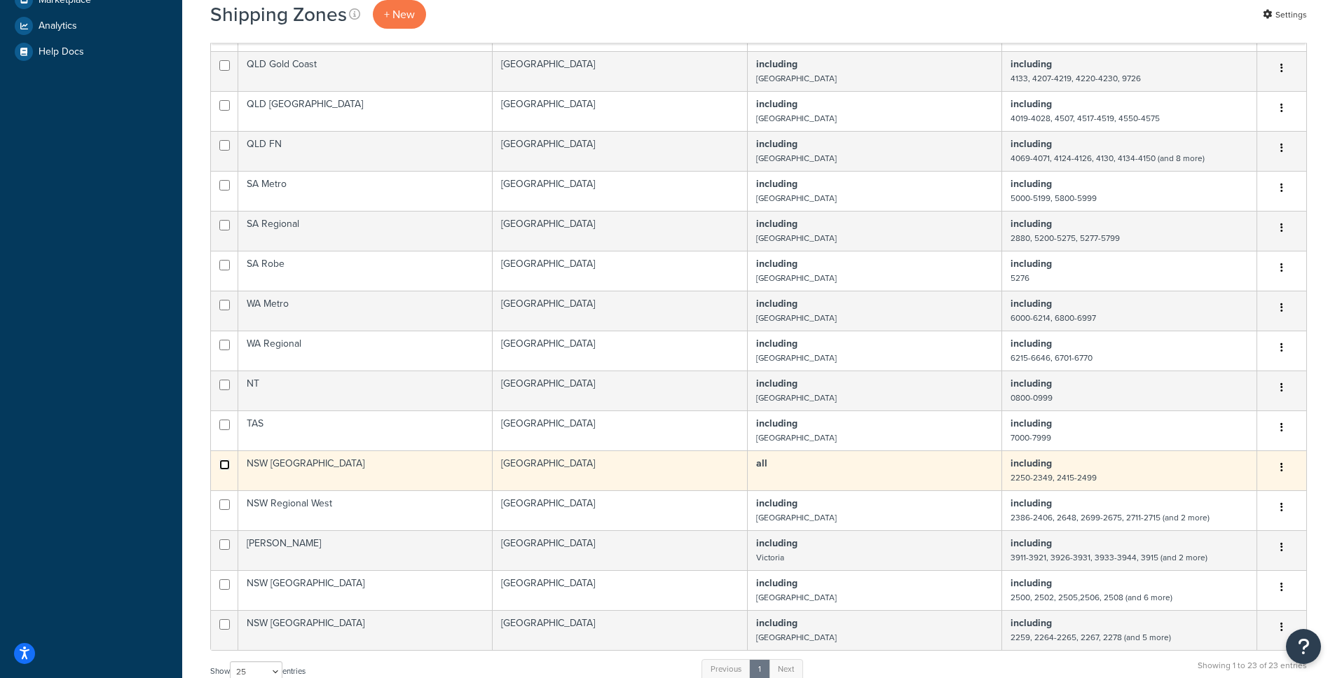
click at [221, 462] on input "checkbox" at bounding box center [224, 465] width 11 height 11
checkbox input "true"
click at [1283, 470] on button "button" at bounding box center [1282, 468] width 20 height 22
click at [1225, 553] on link "Delete" at bounding box center [1224, 553] width 111 height 29
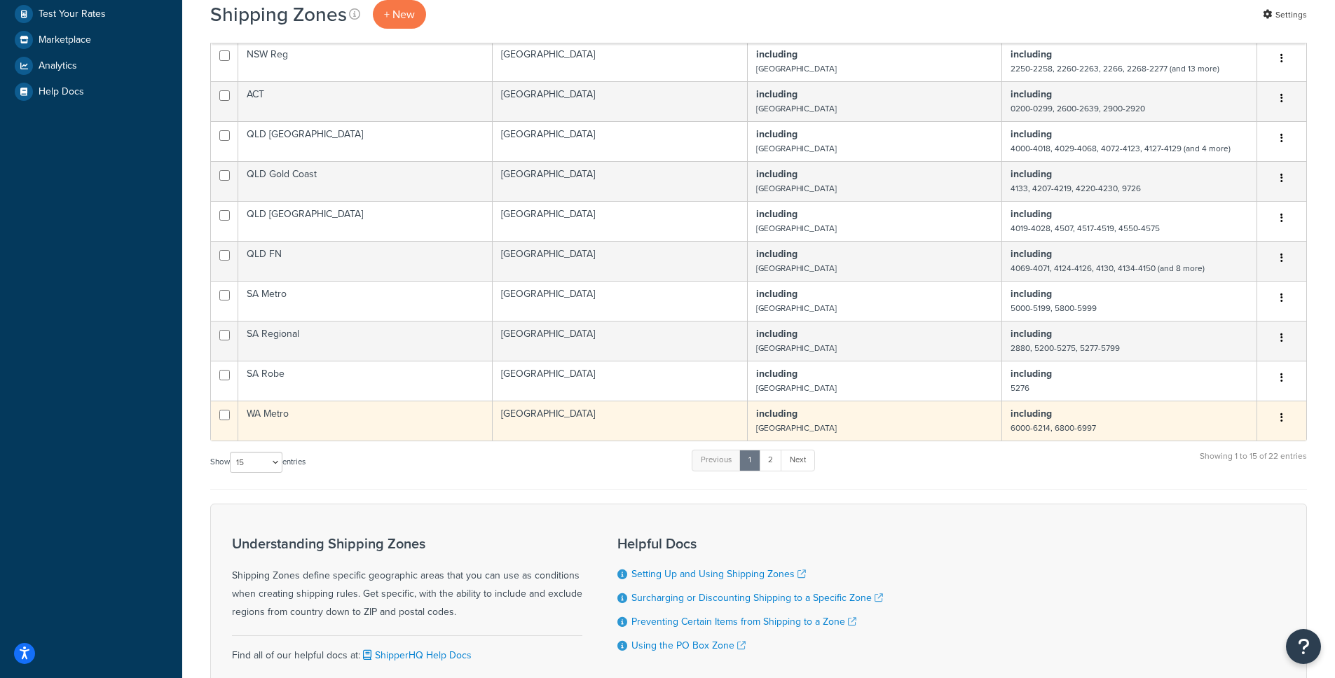
scroll to position [411, 0]
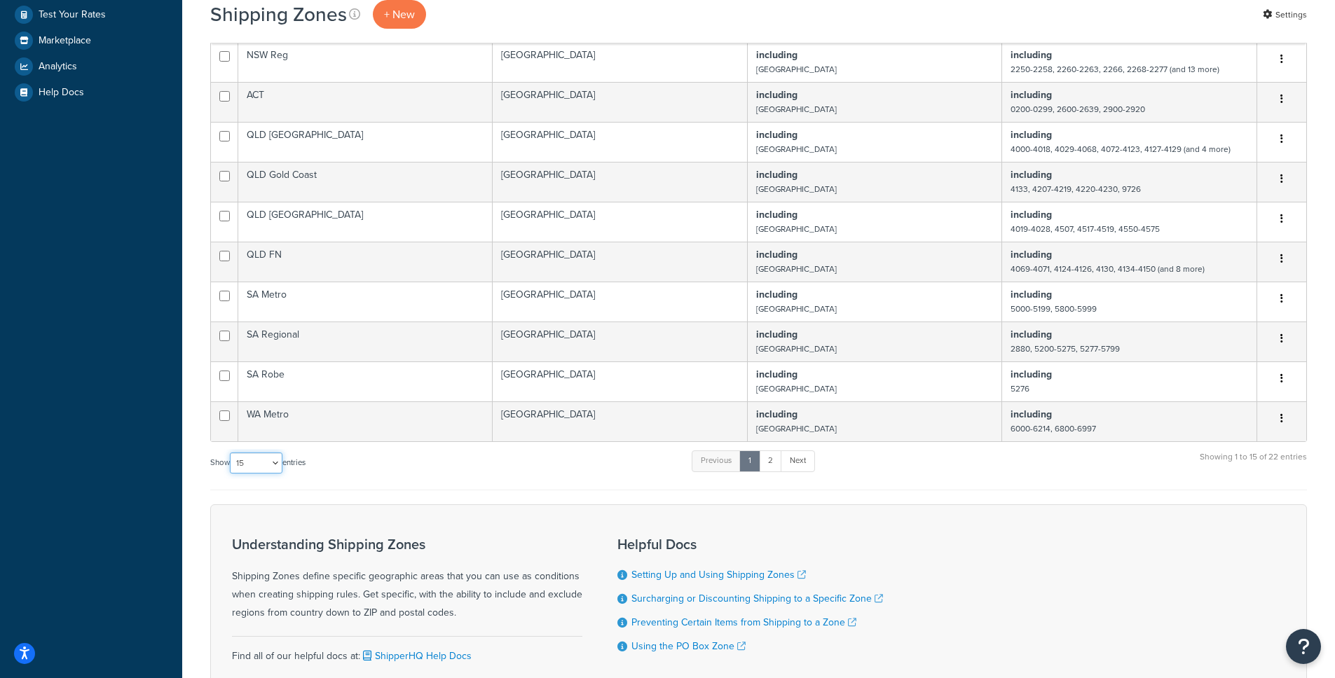
click at [270, 469] on select "10 15 25 50 100" at bounding box center [256, 463] width 53 height 21
select select "100"
click at [231, 474] on select "10 15 25 50 100" at bounding box center [256, 463] width 53 height 21
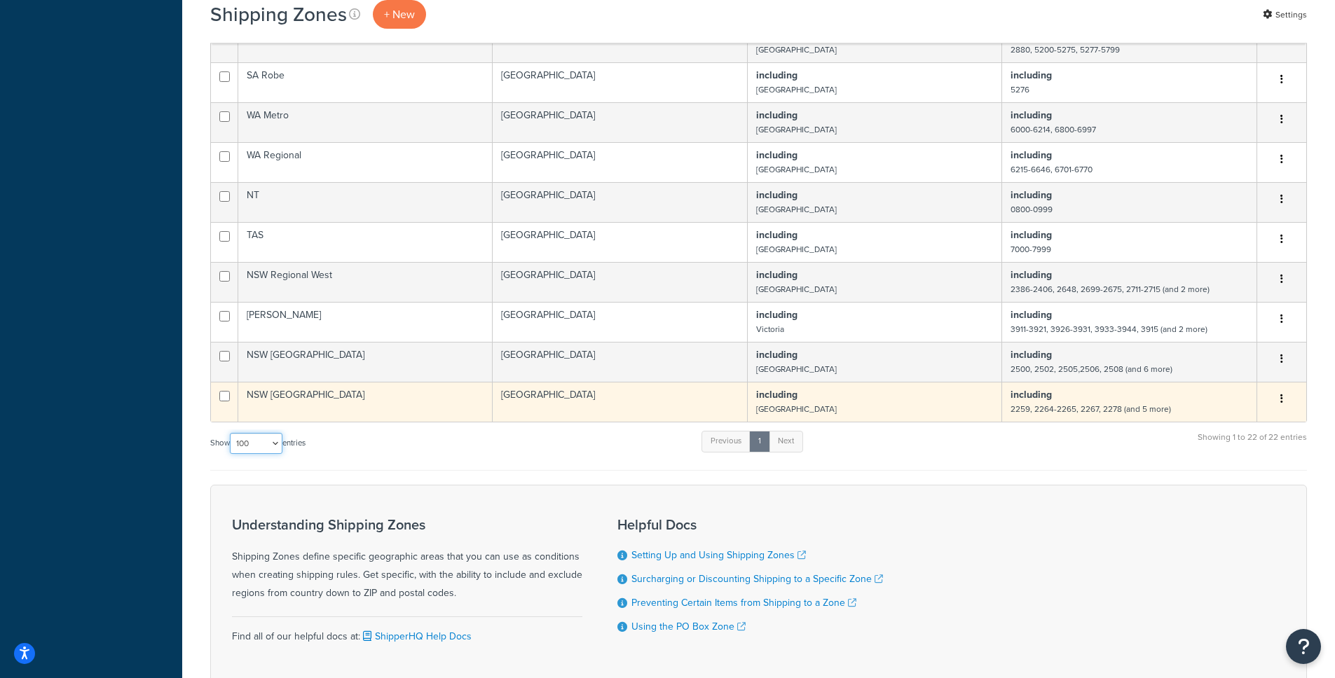
scroll to position [696, 0]
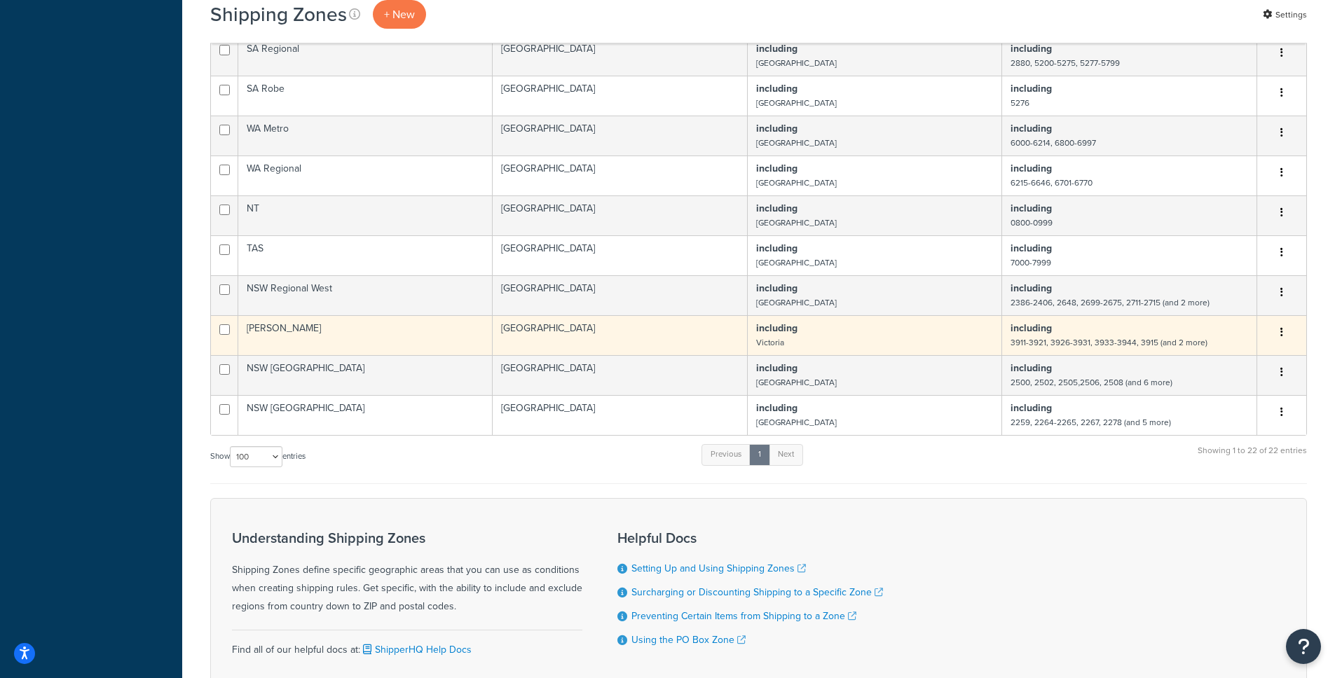
click at [359, 329] on td "[PERSON_NAME]" at bounding box center [365, 335] width 254 height 40
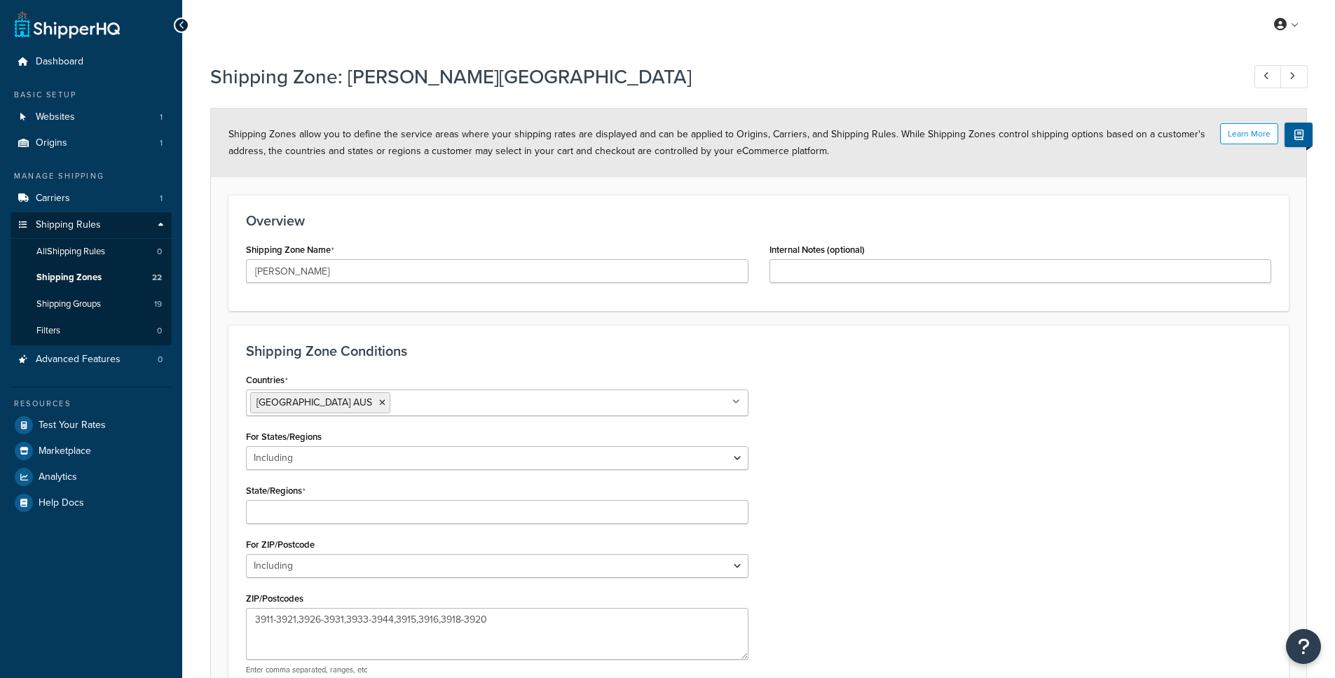
select select "including"
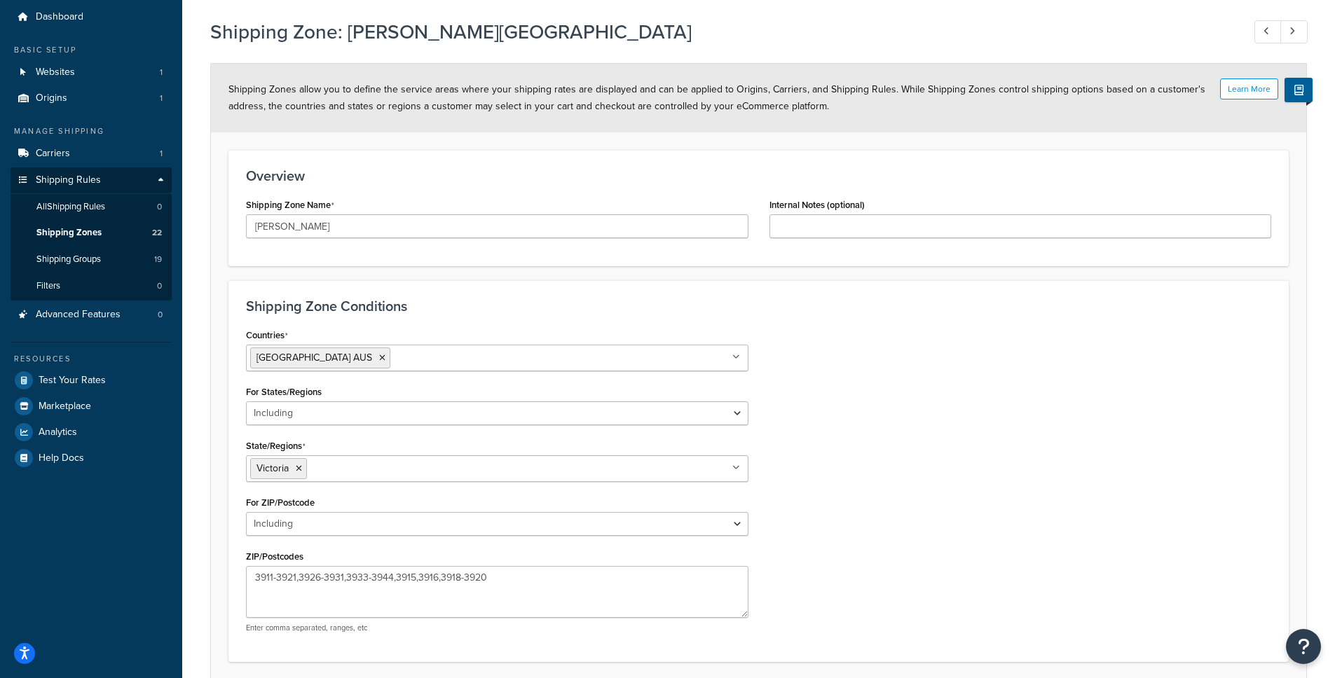
scroll to position [157, 0]
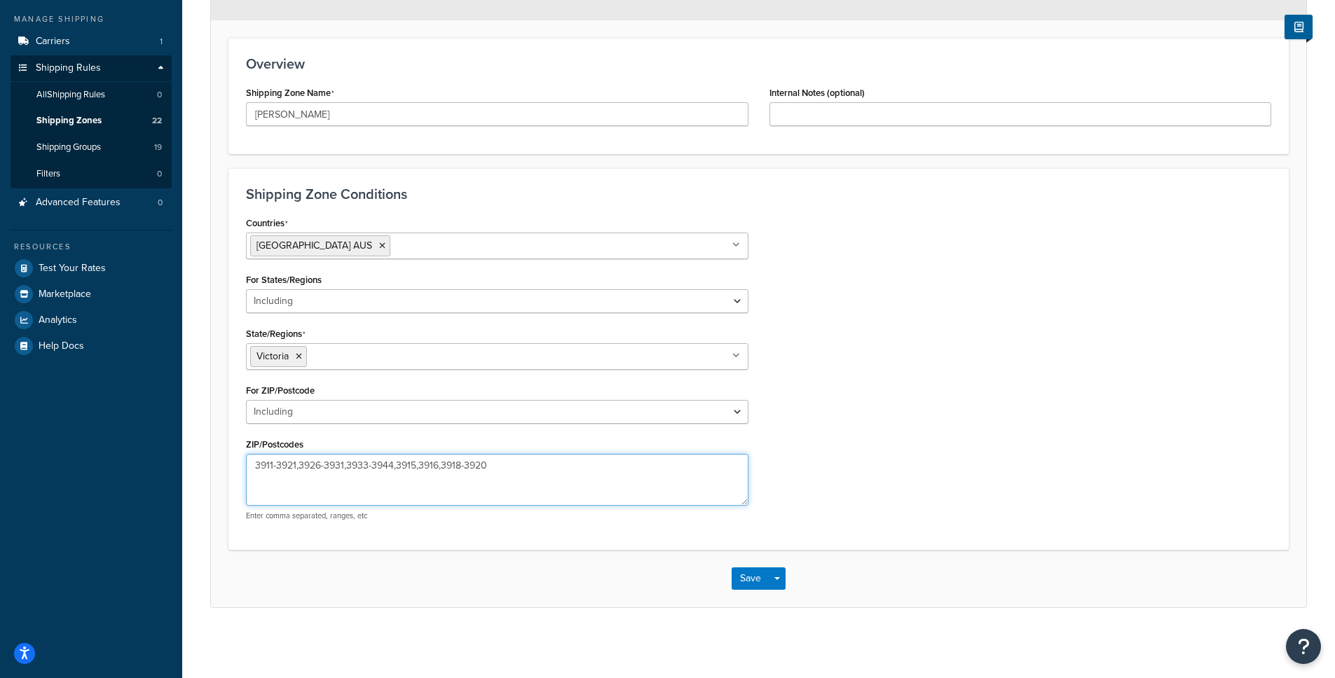
click at [313, 463] on textarea "3911-3921,3926-3931,3933-3944,3915,3916,3918-3920" at bounding box center [497, 480] width 502 height 52
paste textarea "13,3915-3916,3918-3920,3926-3931,3933-3934,3936-3944"
type textarea "3911-3913,3915-3916,3918-3920,3926-3931,3933-3934,3936-3944"
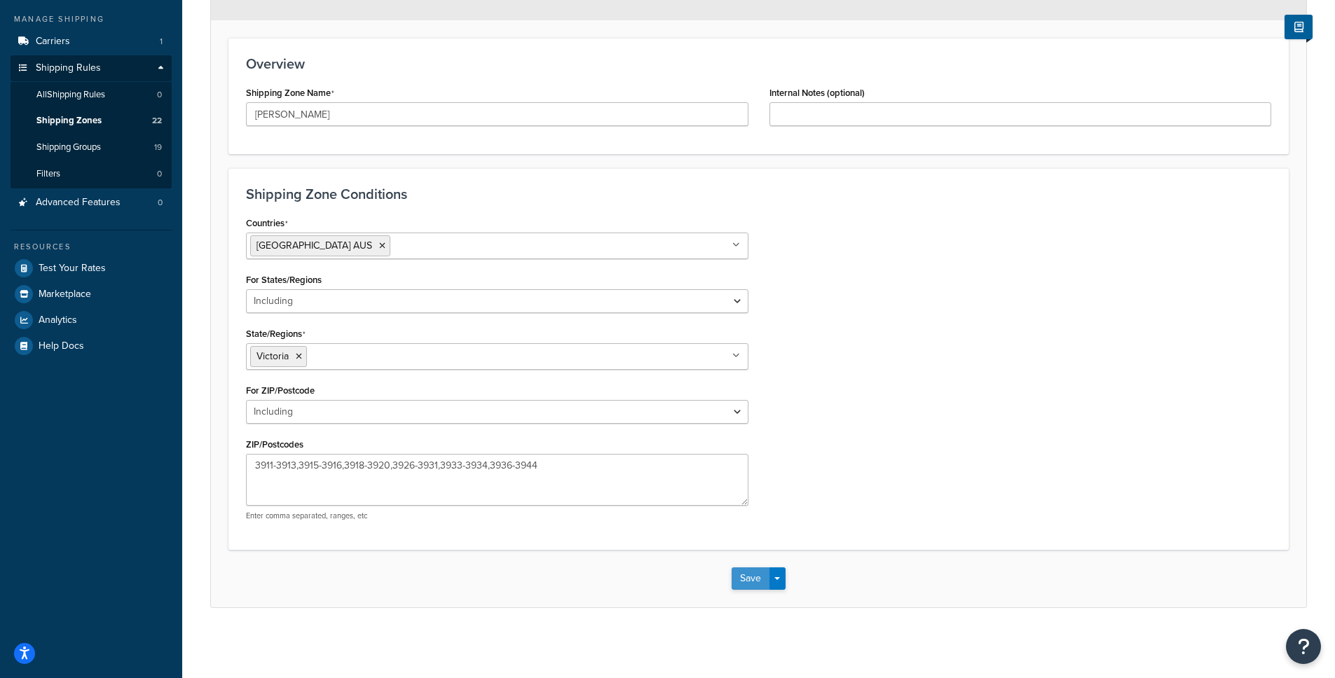
click at [743, 572] on button "Save" at bounding box center [750, 578] width 38 height 22
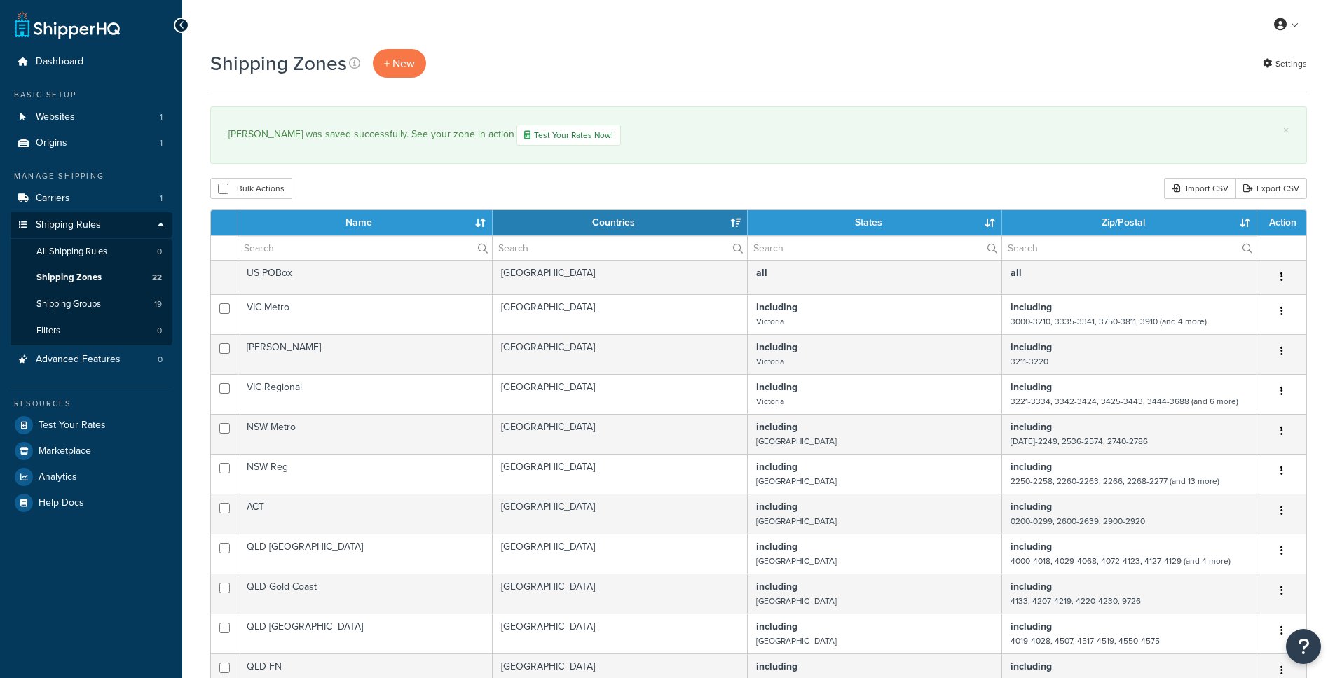
select select "15"
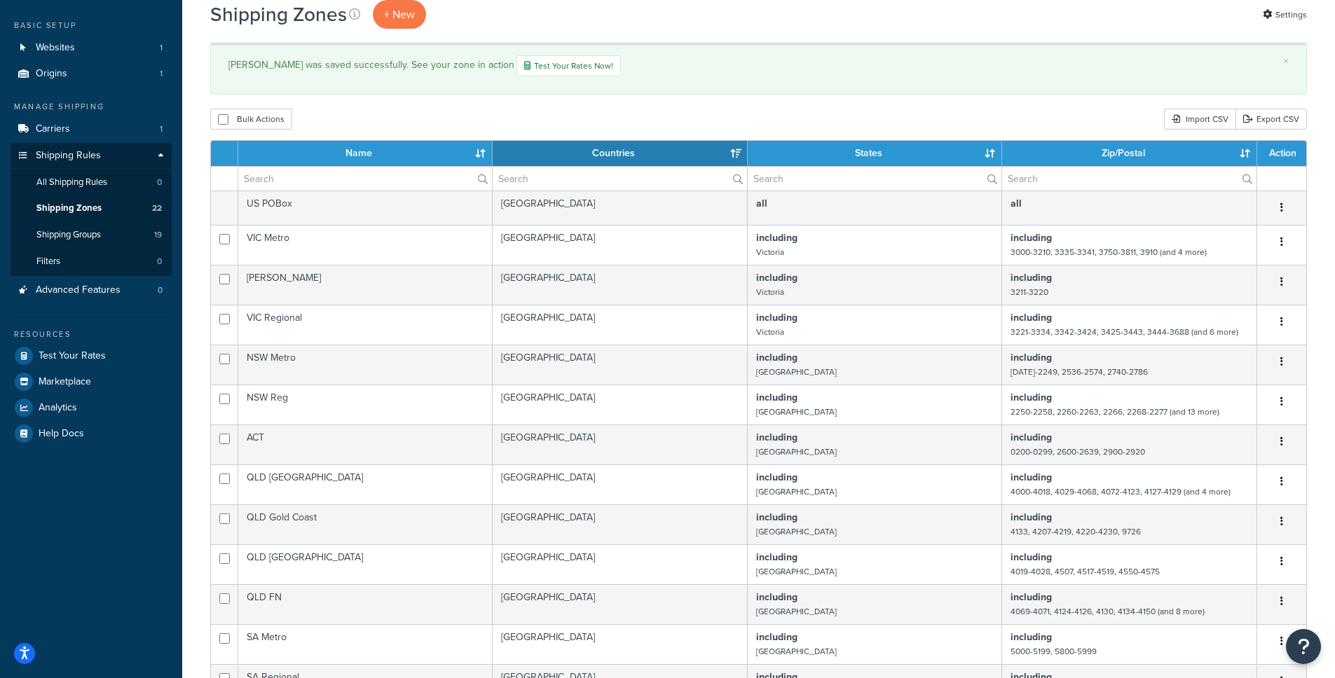
scroll to position [44, 0]
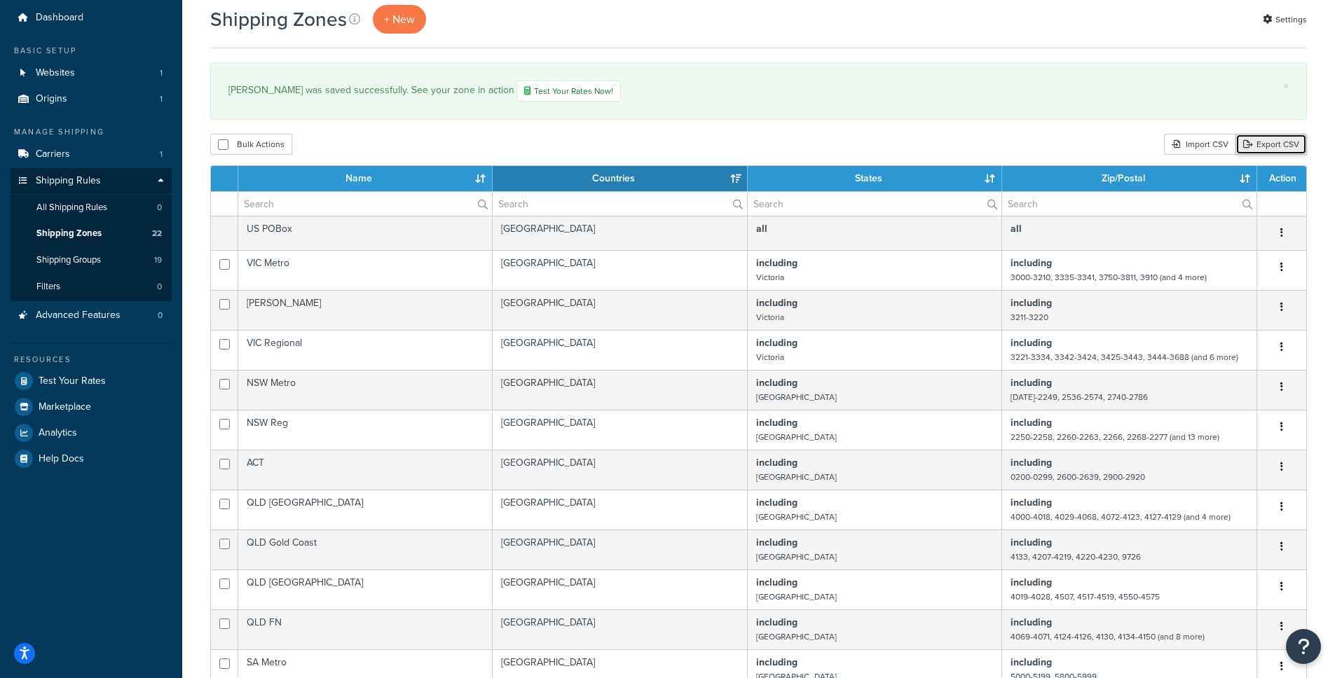
click at [1277, 144] on link "Export CSV" at bounding box center [1270, 144] width 71 height 21
